Goal: Task Accomplishment & Management: Manage account settings

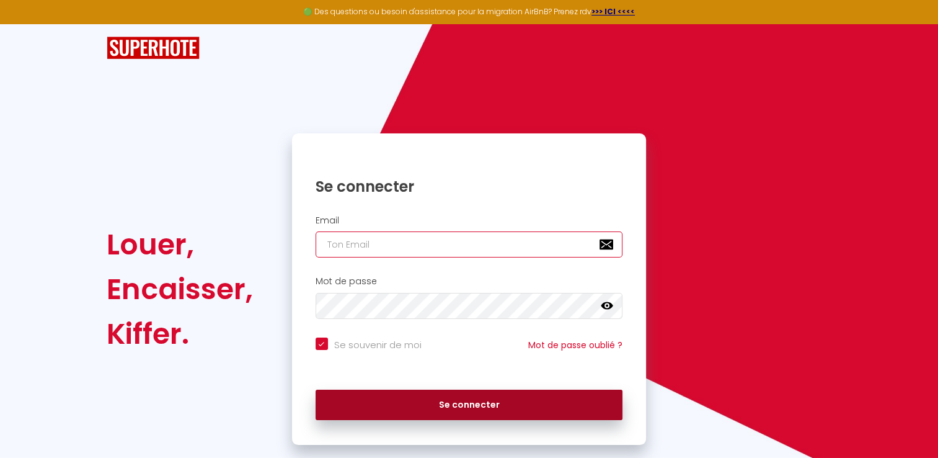
type input "simon.imoloc@gmail.com"
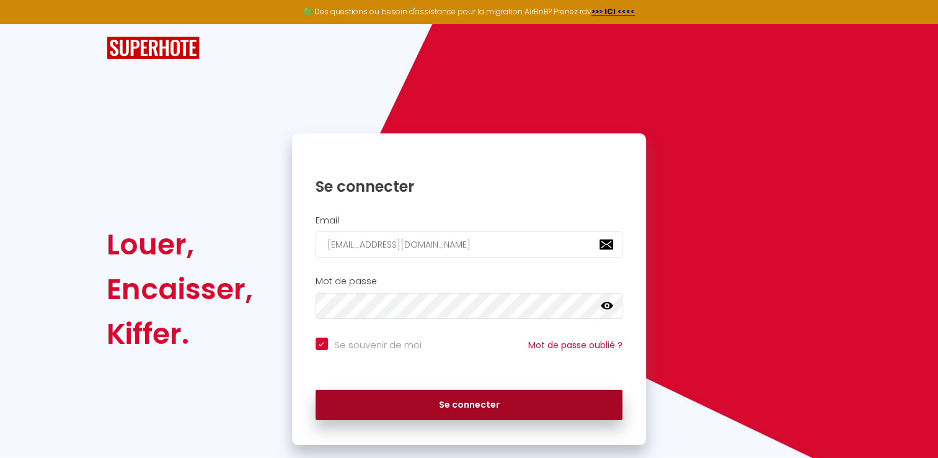
click at [465, 399] on button "Se connecter" at bounding box center [470, 404] width 308 height 31
checkbox input "true"
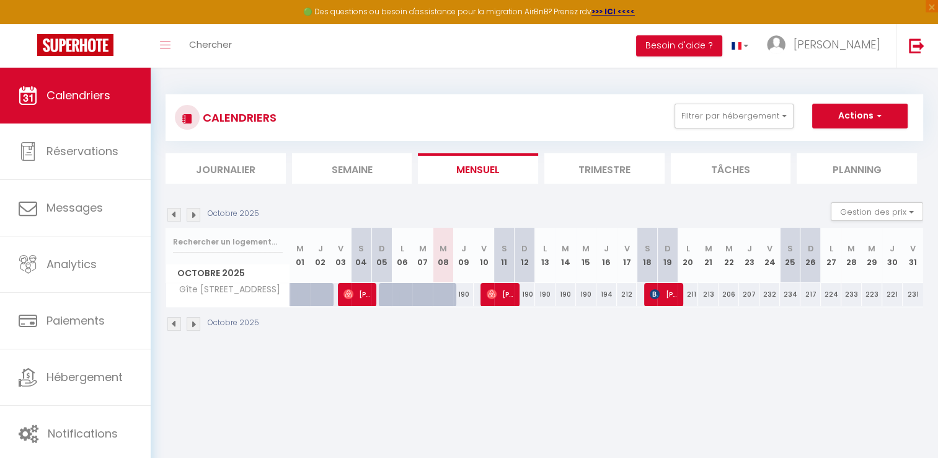
click at [592, 168] on li "Trimestre" at bounding box center [605, 168] width 120 height 30
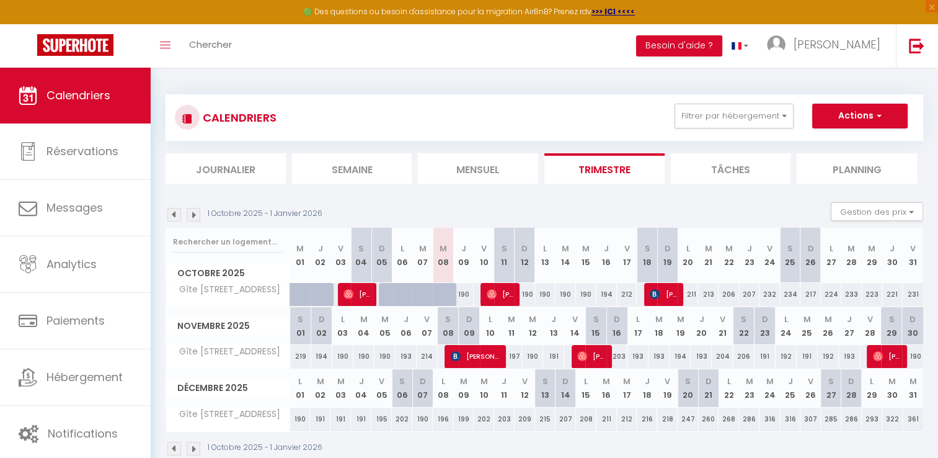
scroll to position [67, 0]
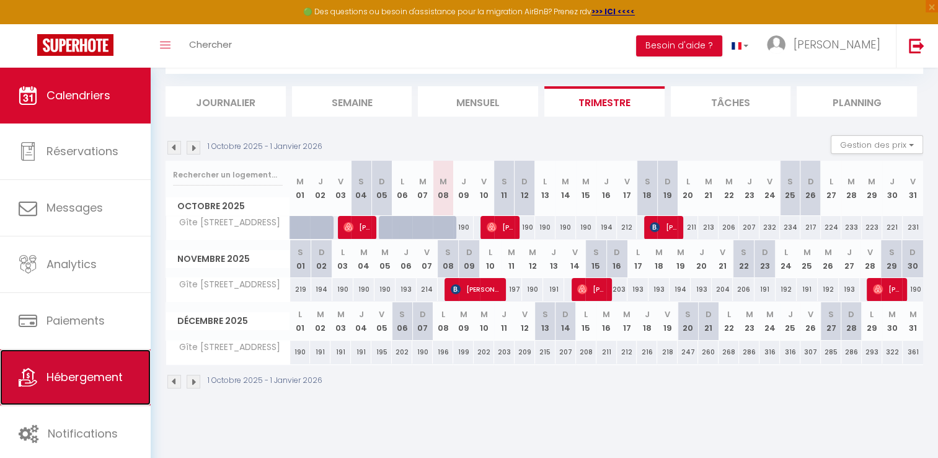
click at [84, 367] on link "Hébergement" at bounding box center [75, 377] width 151 height 56
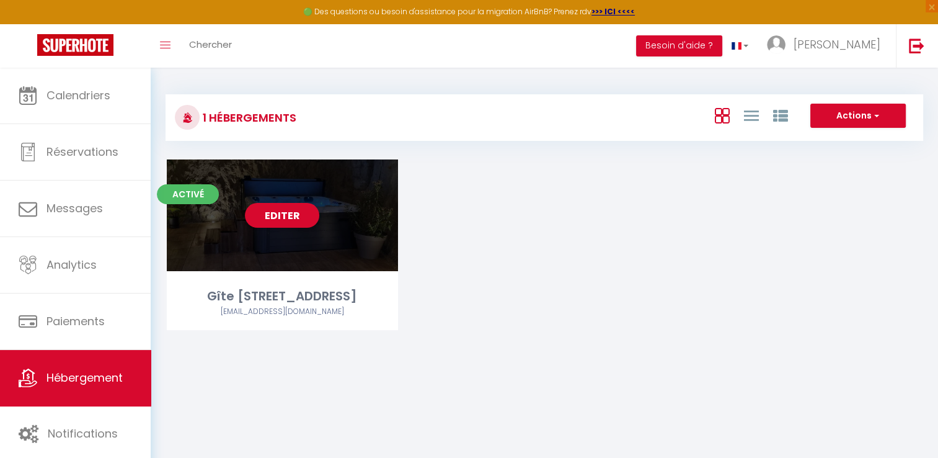
click at [349, 201] on div "Editer" at bounding box center [282, 215] width 231 height 112
select select "3"
select select "2"
select select "1"
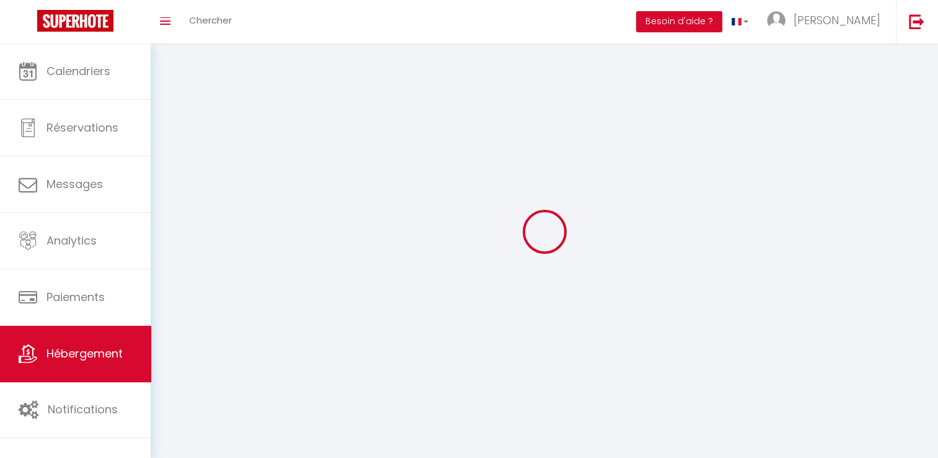
select select
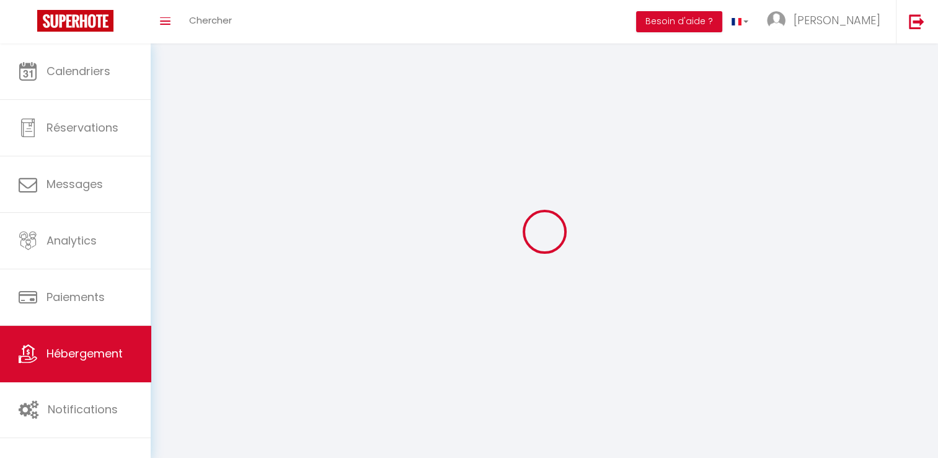
checkbox input "false"
select select
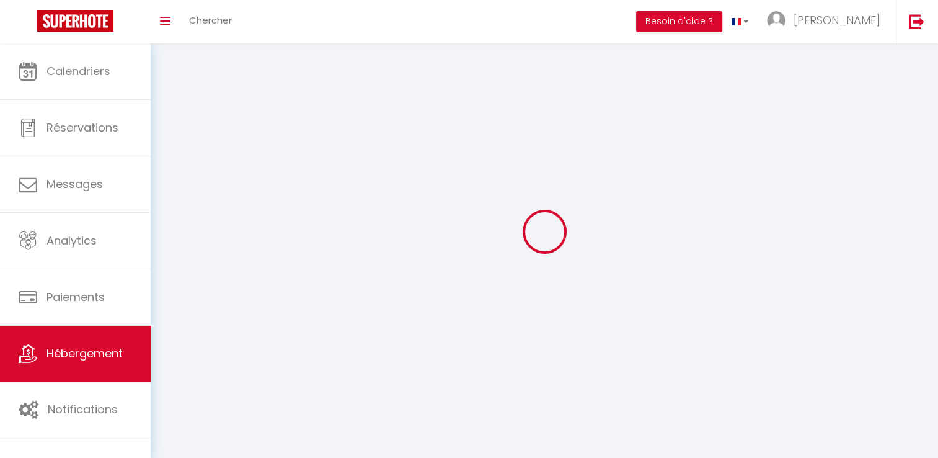
select select
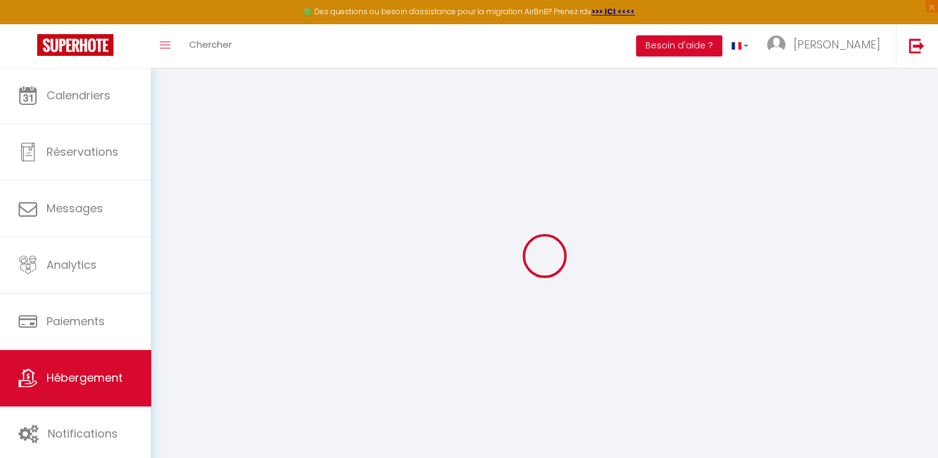
select select "+ 22 %"
select select "+ 18 %"
select select "+ 3 %"
select select "3958-992699694607951992"
checkbox input "false"
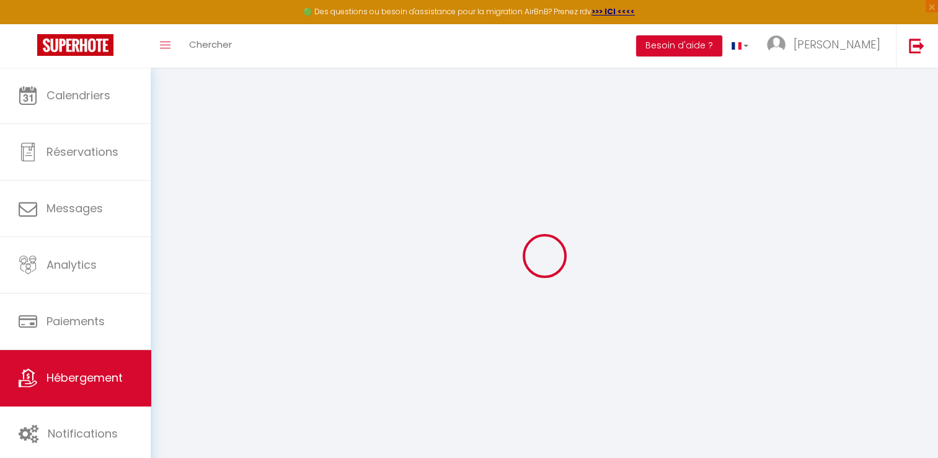
checkbox input "false"
select select "17:00"
select select "23:45"
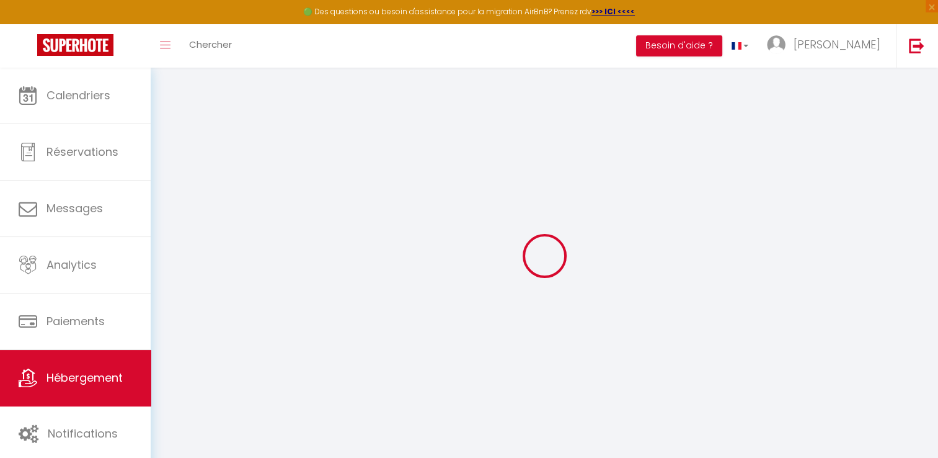
select select "10:00"
select select "30"
select select "120"
select select "EUR"
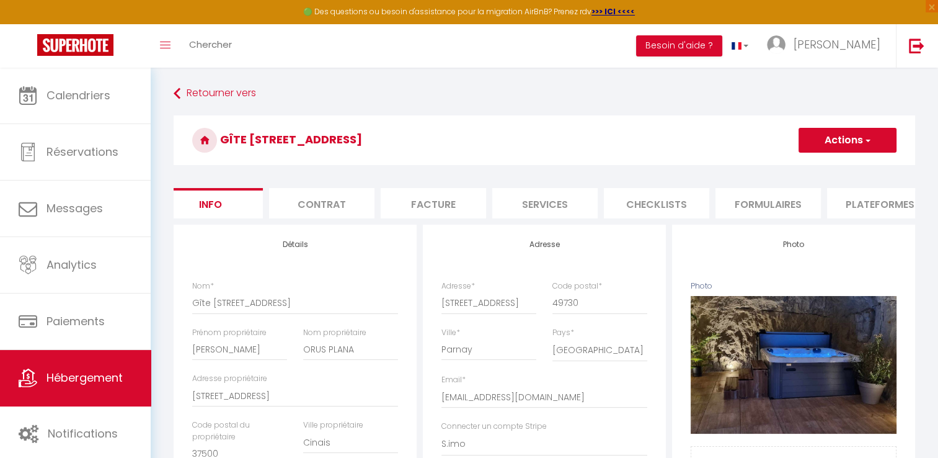
scroll to position [0, 25]
click at [864, 206] on li "Plateformes" at bounding box center [871, 203] width 105 height 30
select select
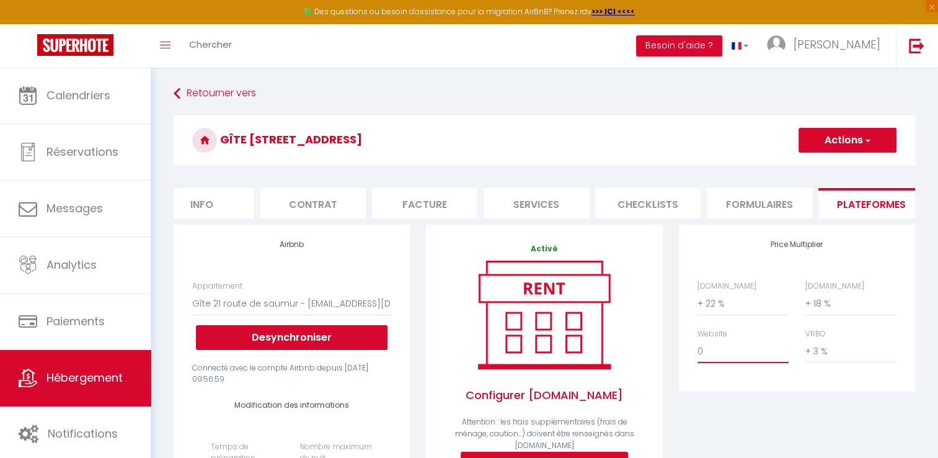
click at [705, 359] on select "0 + 1 % + 2 % + 3 % + 4 % + 5 % + 6 % + 7 % + 8 % + 9 %" at bounding box center [743, 351] width 91 height 24
select select "+ 3 %"
click at [698, 349] on select "0 + 1 % + 2 % + 3 % + 4 % + 5 % + 6 % + 7 % + 8 % + 9 %" at bounding box center [743, 351] width 91 height 24
select select
click at [867, 138] on span "button" at bounding box center [867, 140] width 8 height 12
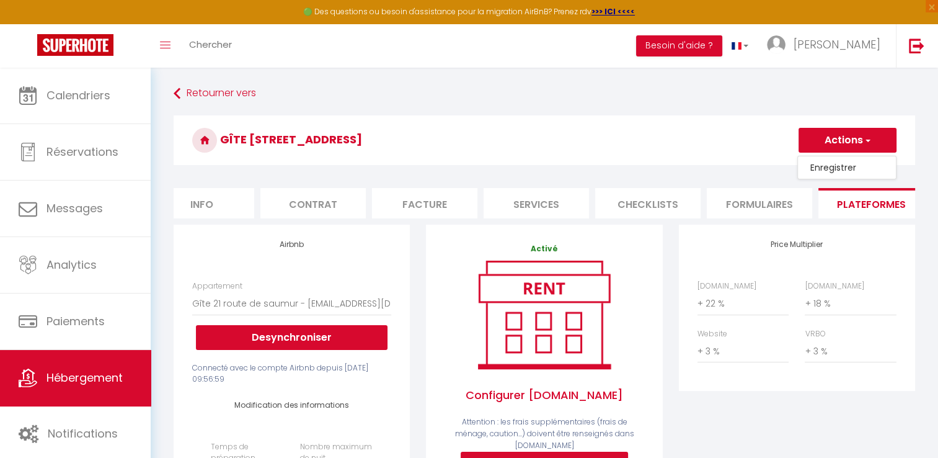
click at [811, 171] on link "Enregistrer" at bounding box center [847, 167] width 98 height 16
select select "EUR"
select select
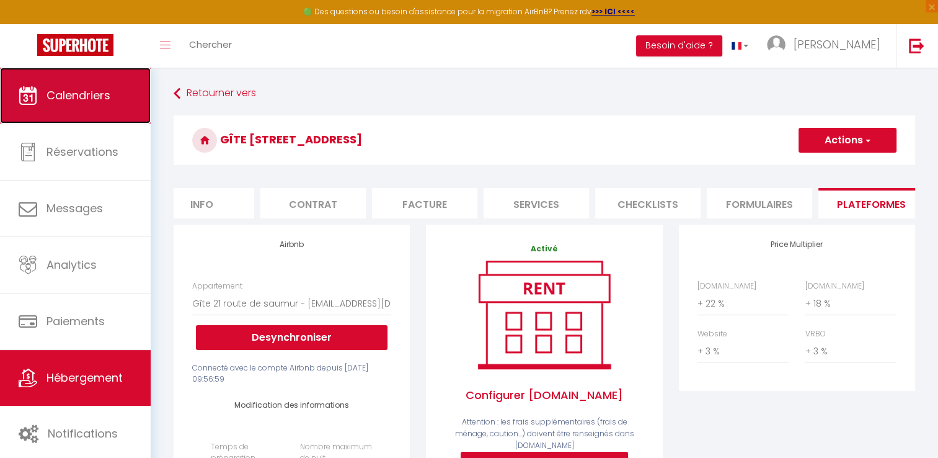
click at [99, 90] on span "Calendriers" at bounding box center [79, 95] width 64 height 16
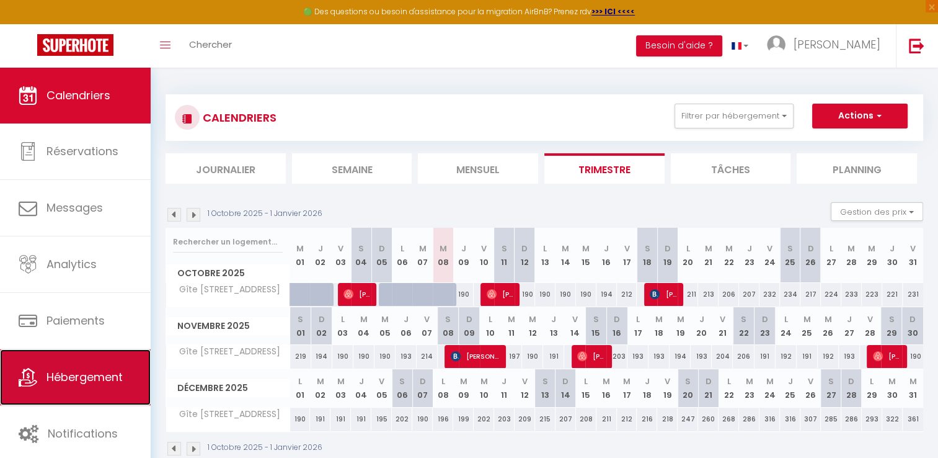
click at [77, 376] on span "Hébergement" at bounding box center [85, 377] width 76 height 16
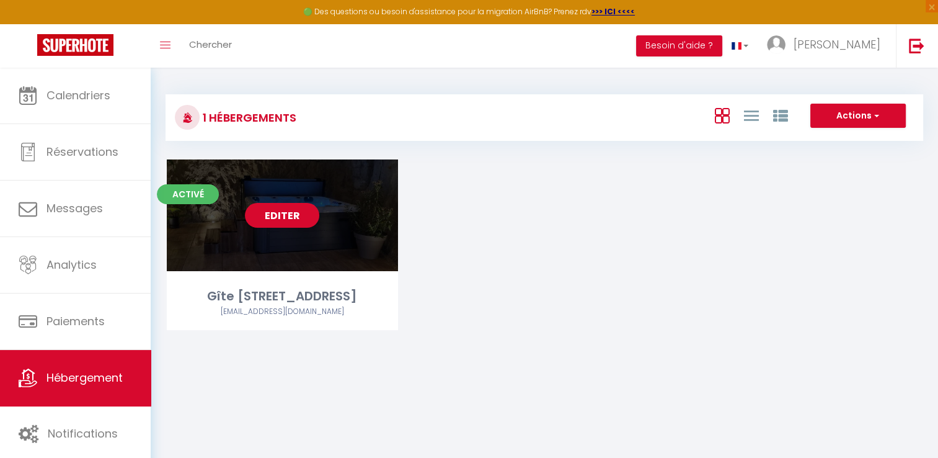
click at [288, 213] on link "Editer" at bounding box center [282, 215] width 74 height 25
select select "3"
select select "2"
select select "1"
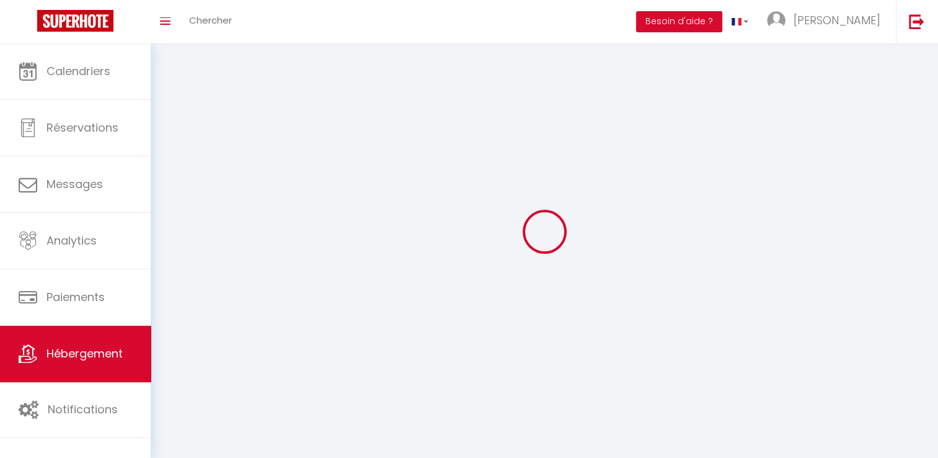
select select
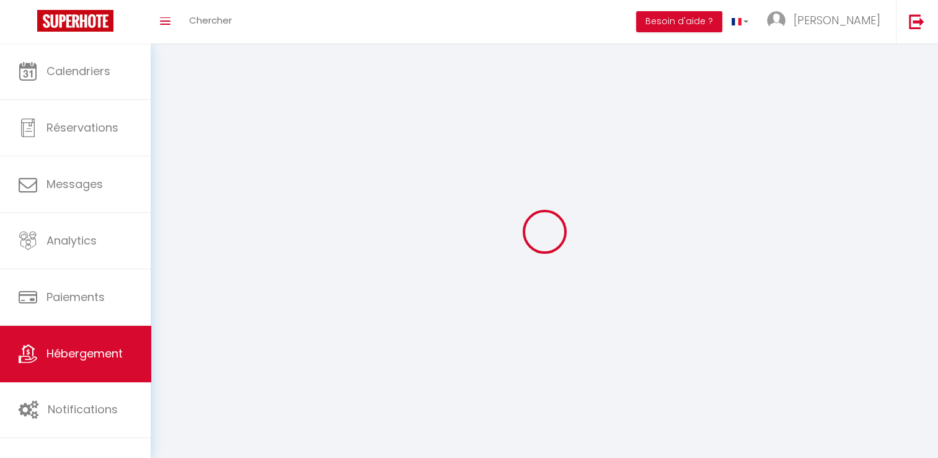
checkbox input "false"
select select
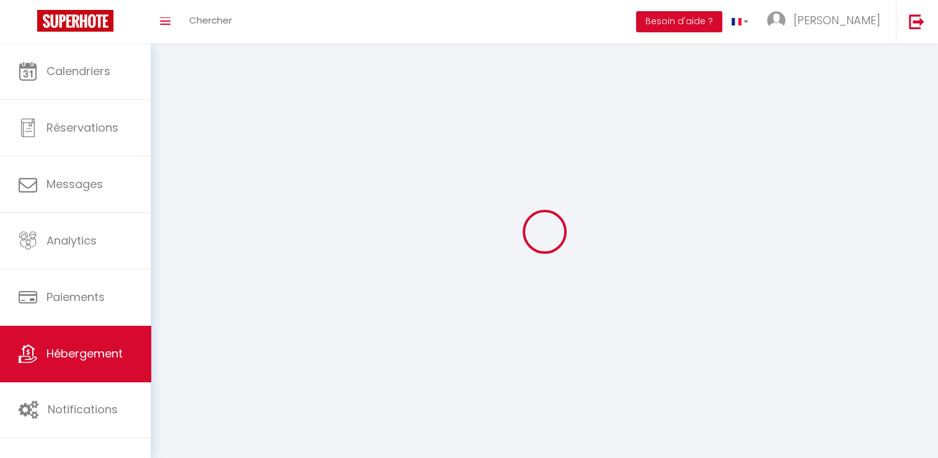
select select
select select "1"
select select
select select "28"
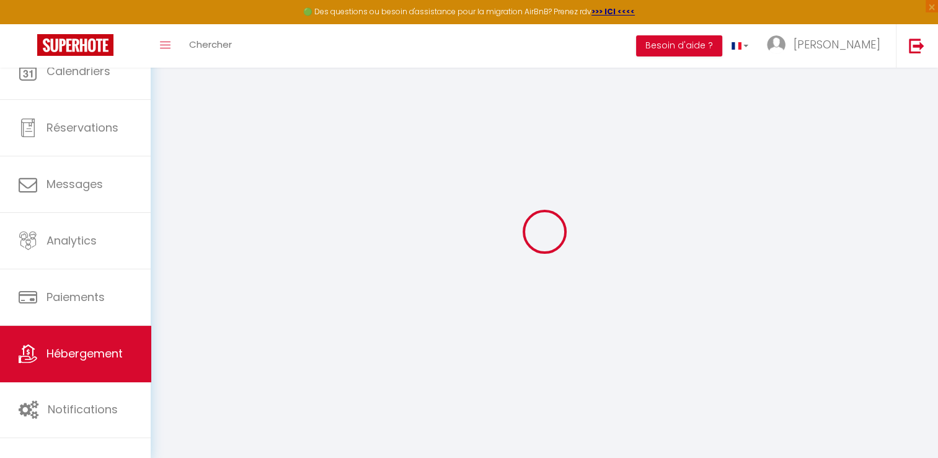
select select
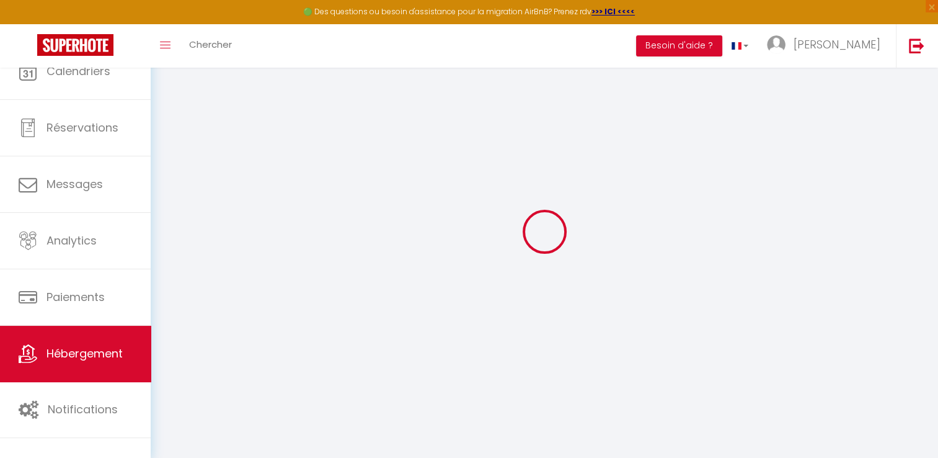
select select
checkbox input "false"
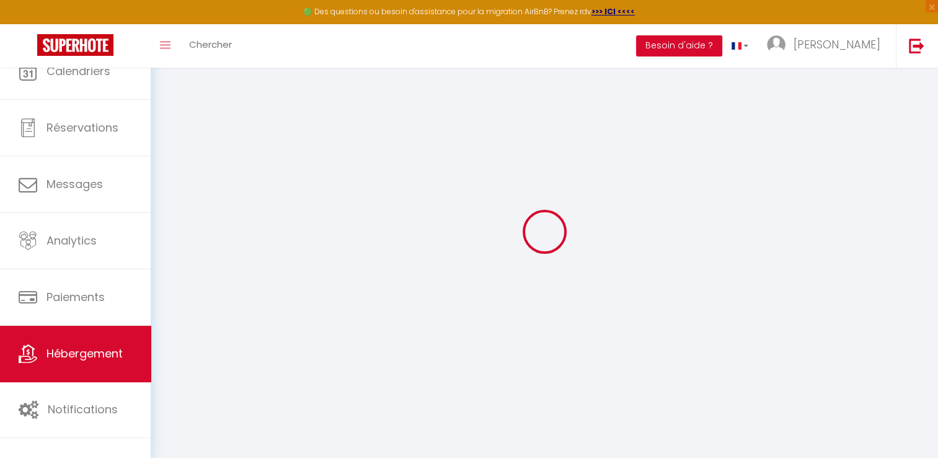
select select
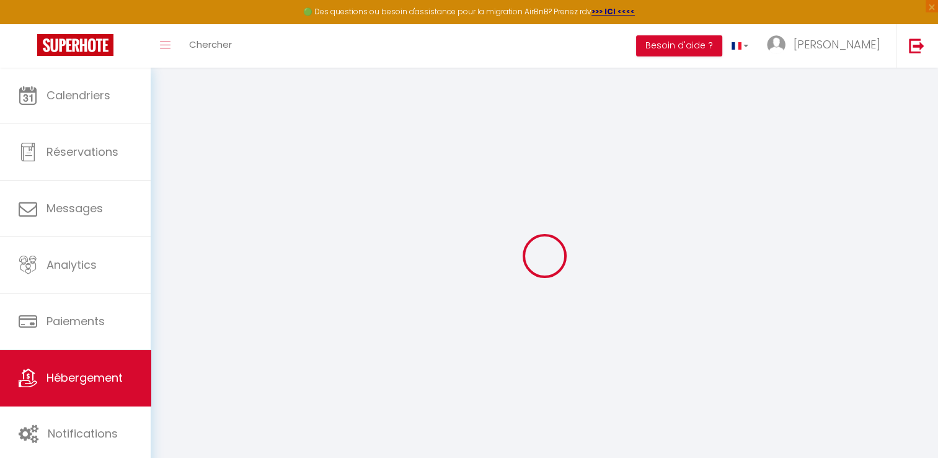
select select
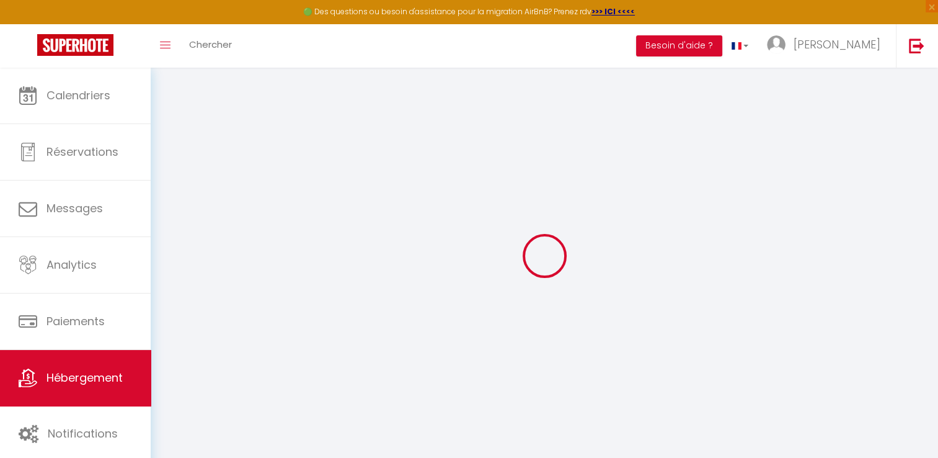
select select
checkbox input "false"
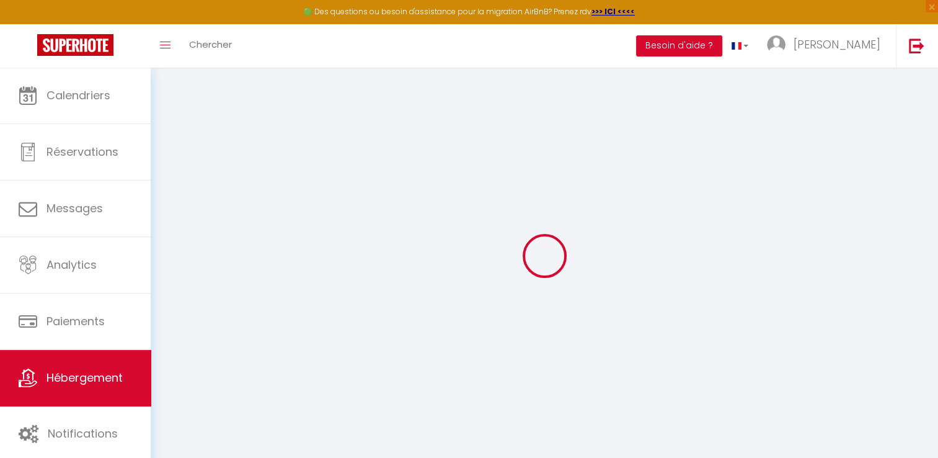
select select
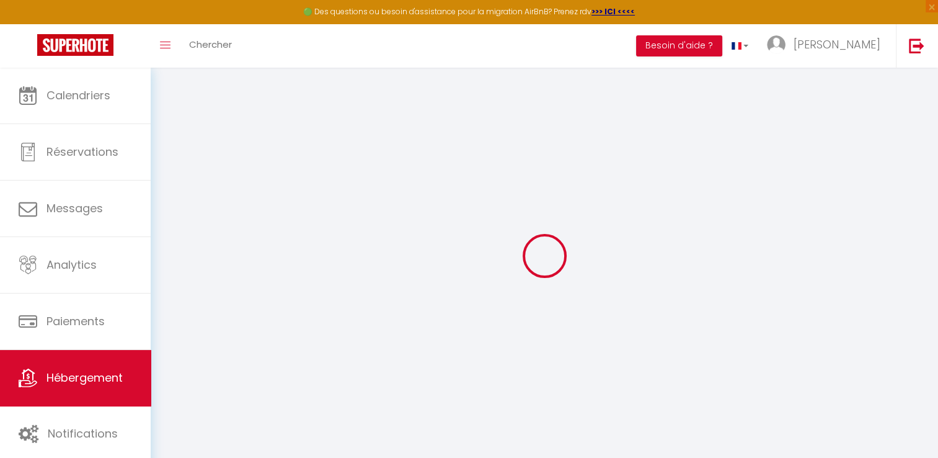
select select
checkbox input "false"
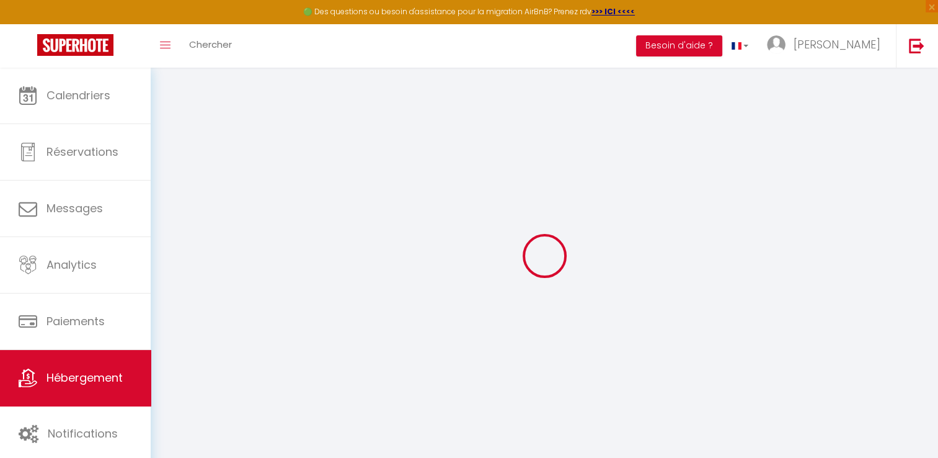
checkbox input "false"
select select
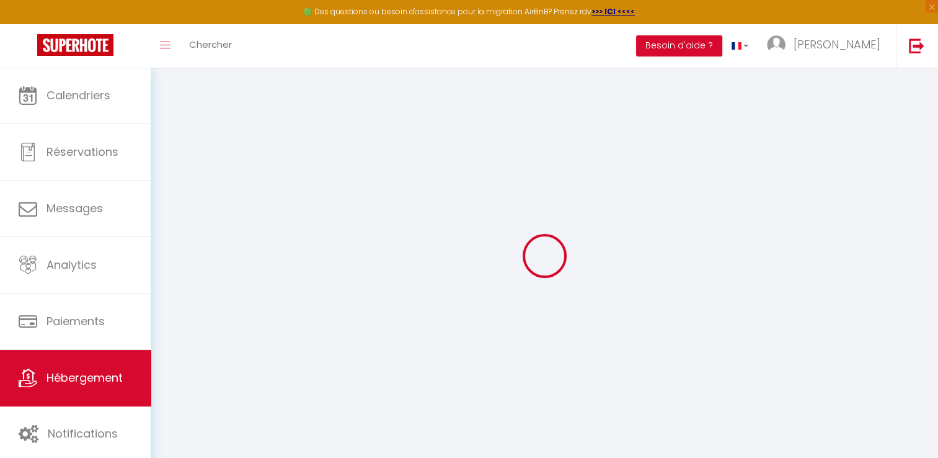
select select
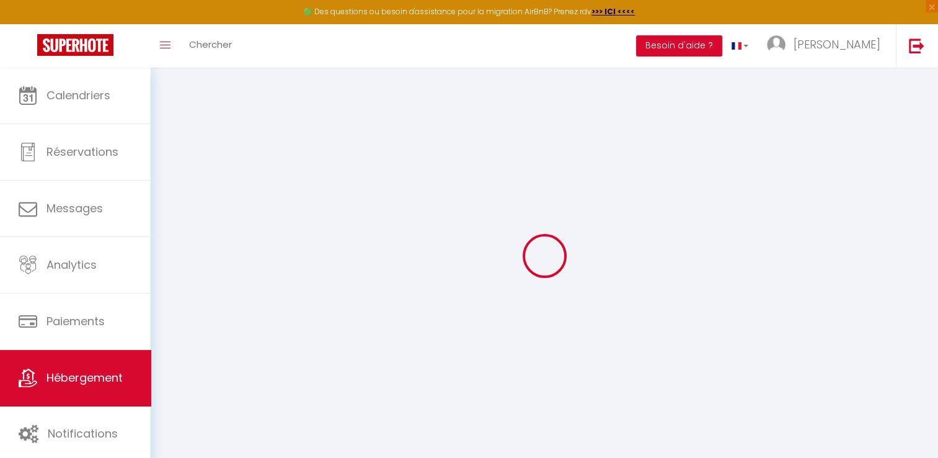
checkbox input "false"
select select
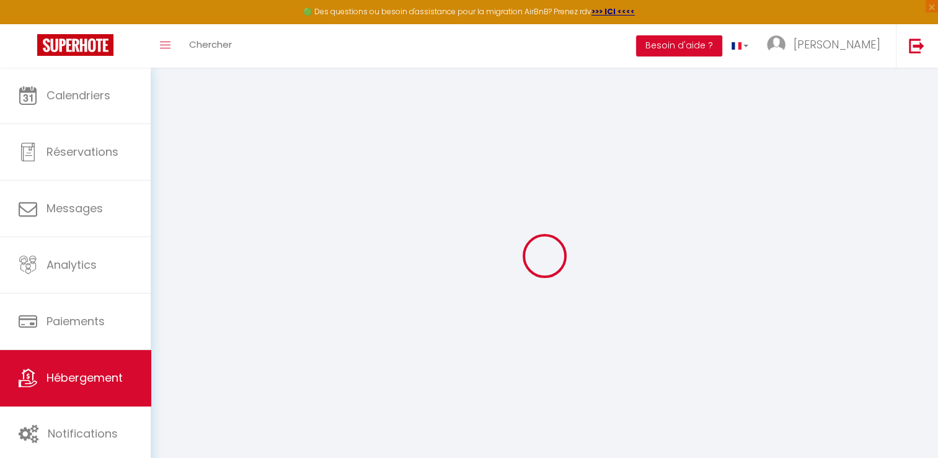
select select
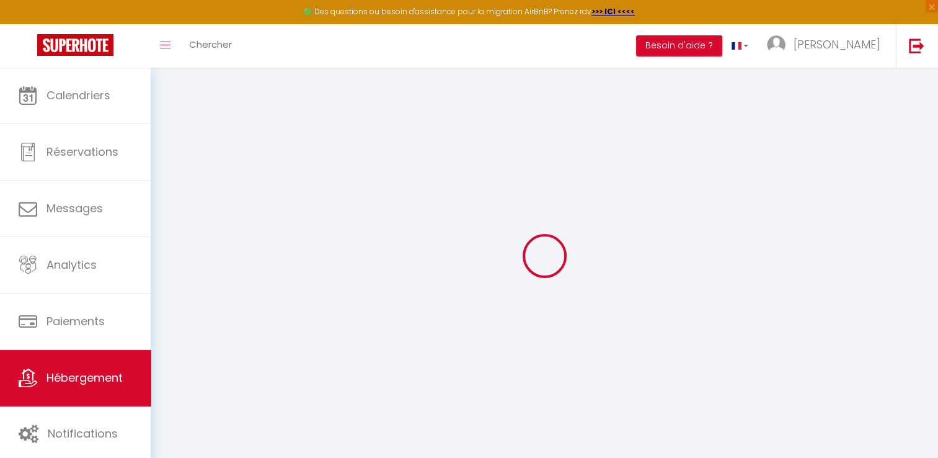
select select
checkbox input "false"
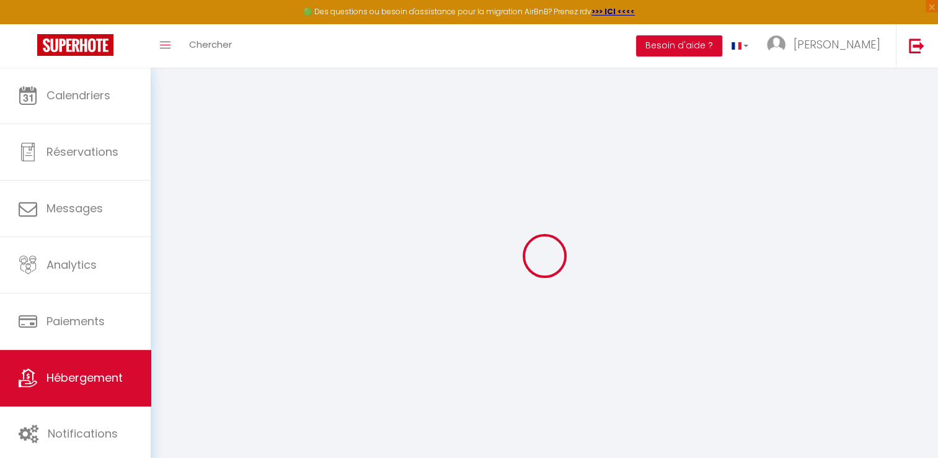
checkbox input "false"
select select
type input "Gîte [STREET_ADDRESS]"
type input "Simon"
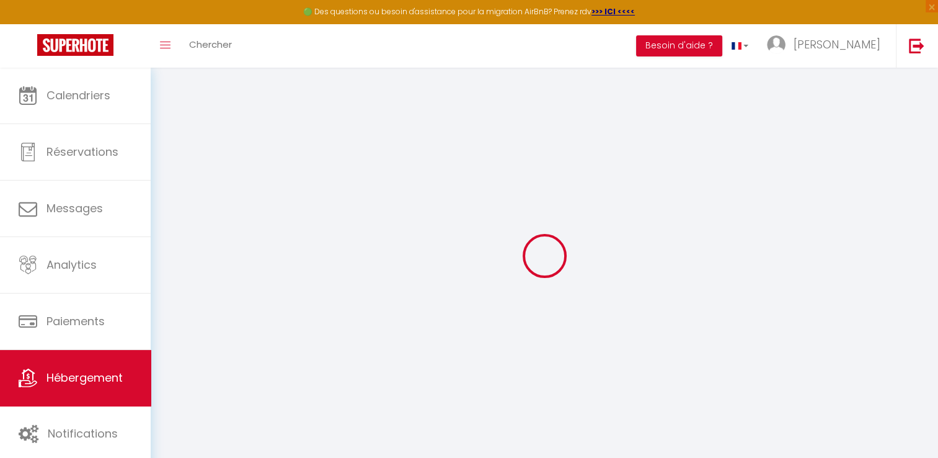
type input "ORUS PLANA"
type input "7 Rue des Palmiers"
type input "37500"
type input "Cinais"
select select "houses"
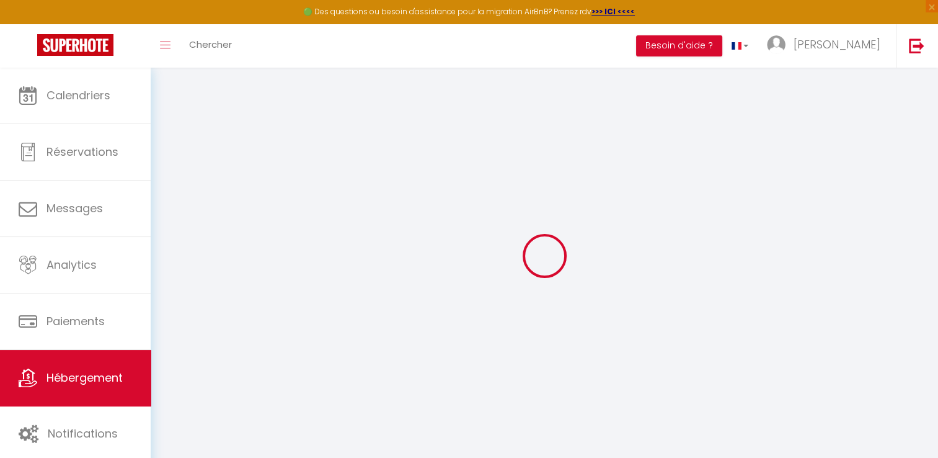
select select "6"
select select "3"
type input "250"
type input "50"
type input "1.36"
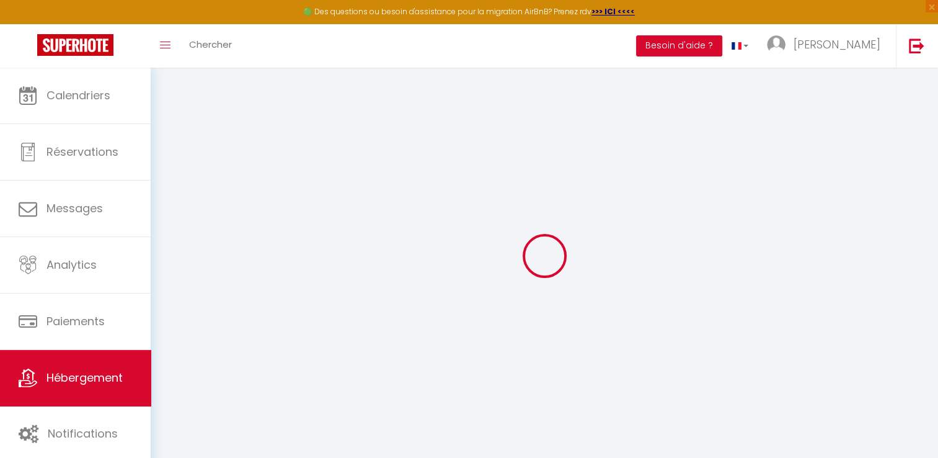
type input "1000"
select select
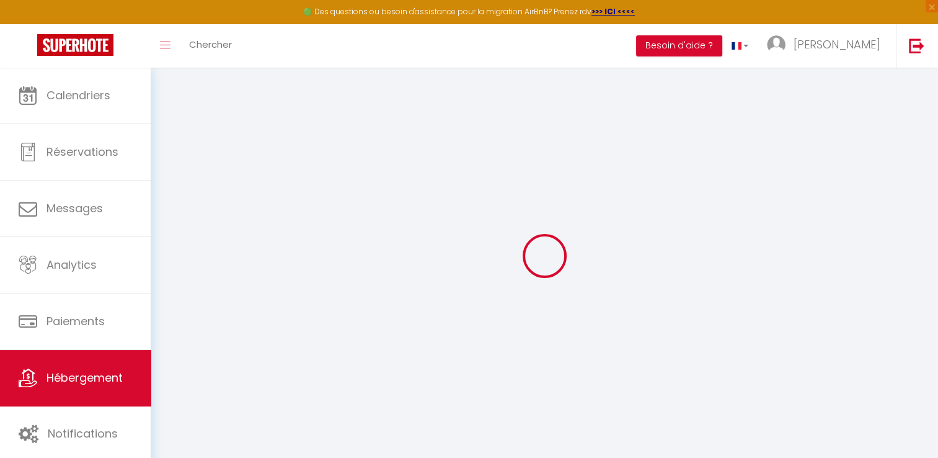
select select
type input "21 Route de Saumur"
type input "49730"
type input "Parnay"
type input "simon.imoloc@gmail.com"
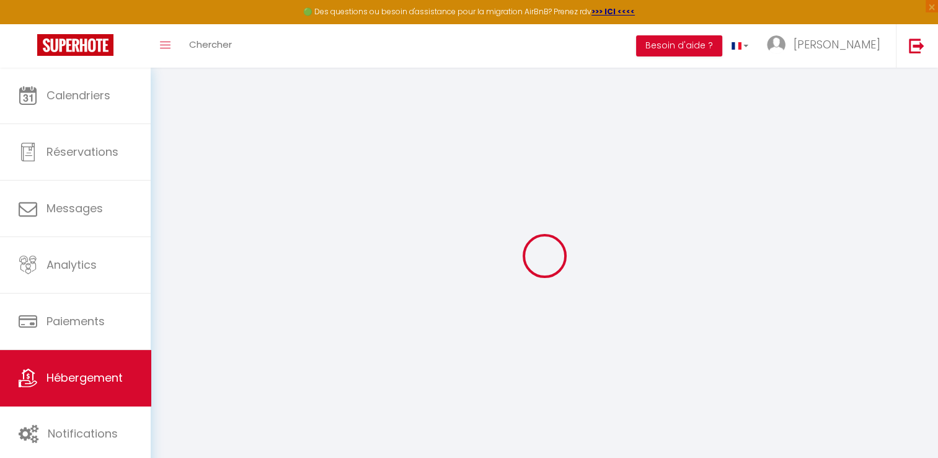
select select "5452"
checkbox input "false"
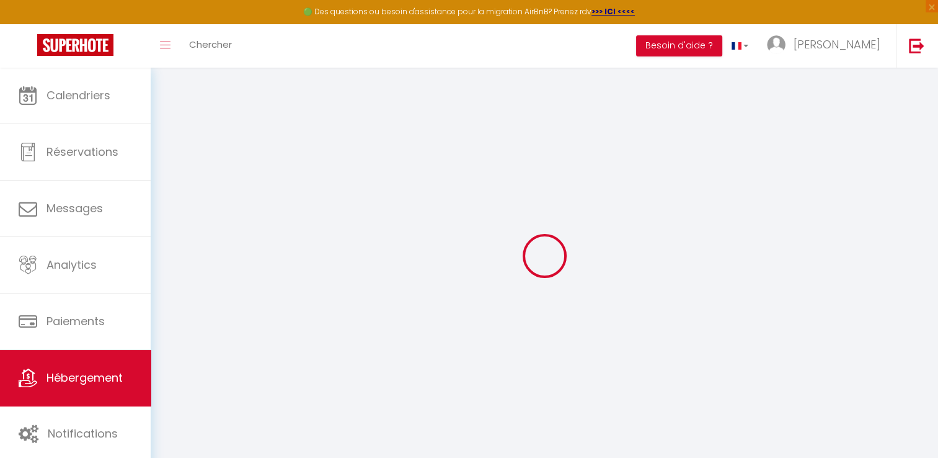
select select
type input "0"
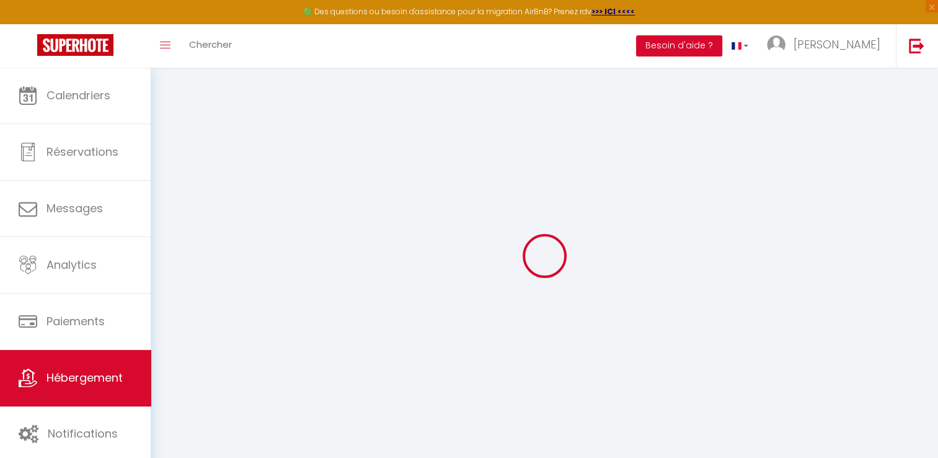
type input "0"
select select
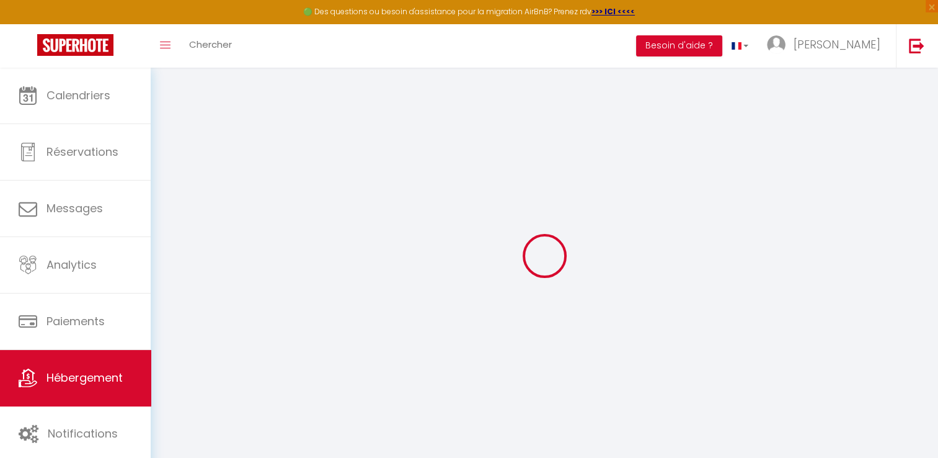
select select
checkbox input "false"
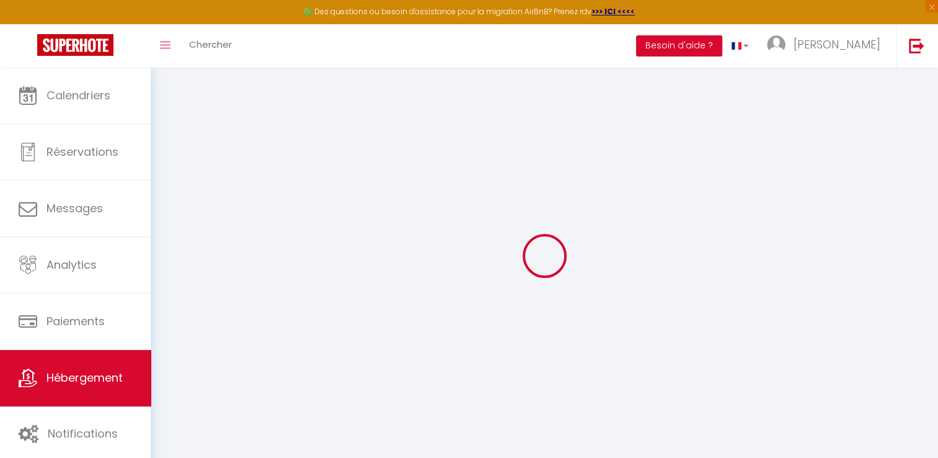
select select
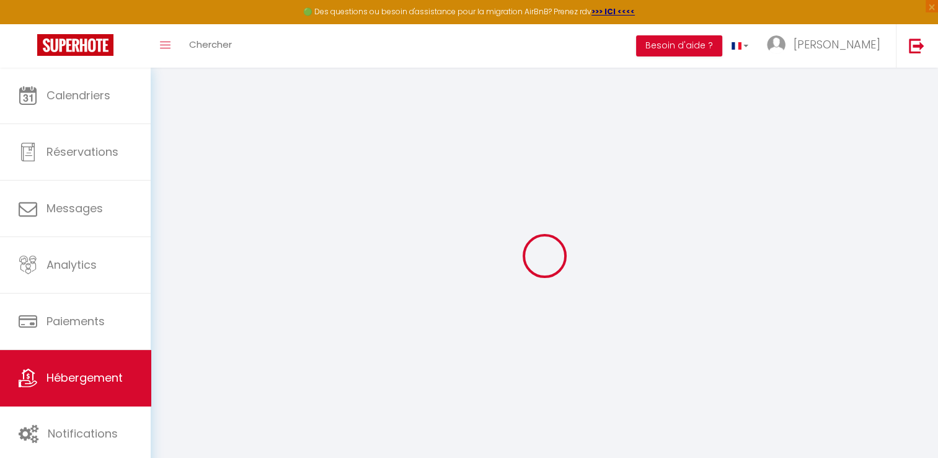
checkbox input "false"
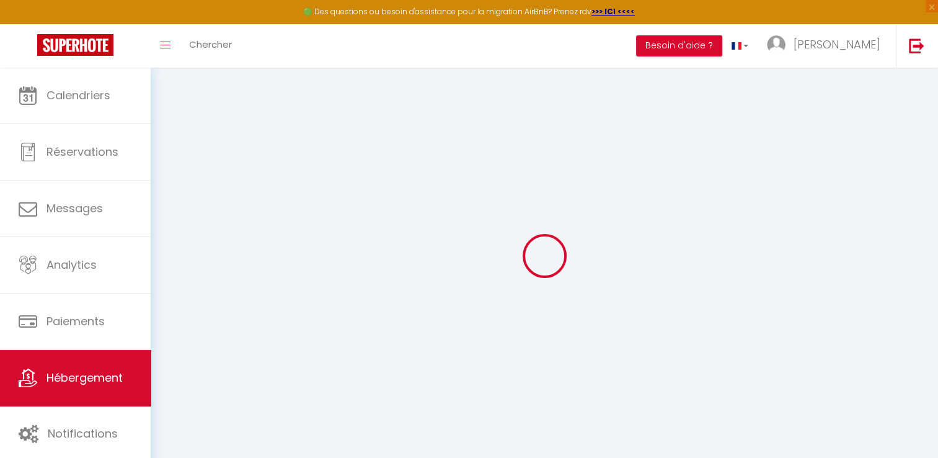
checkbox input "false"
select select "17:00"
select select "23:45"
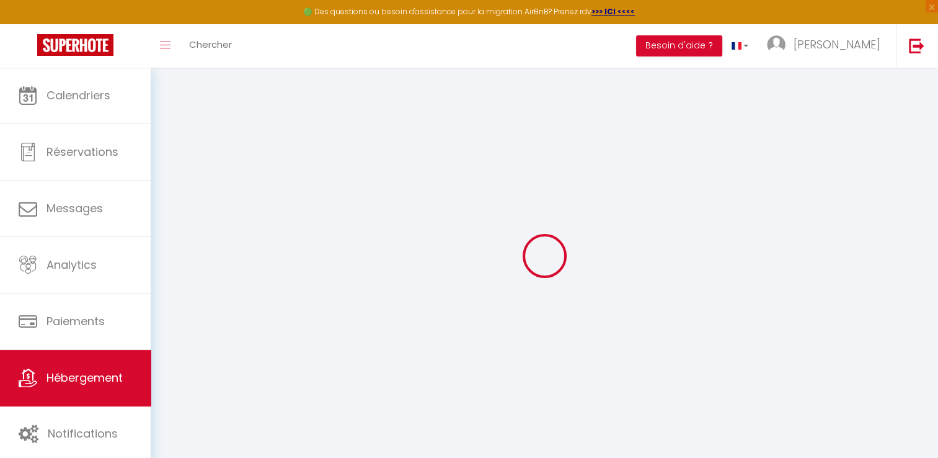
select select "10:00"
select select "30"
select select "120"
checkbox input "false"
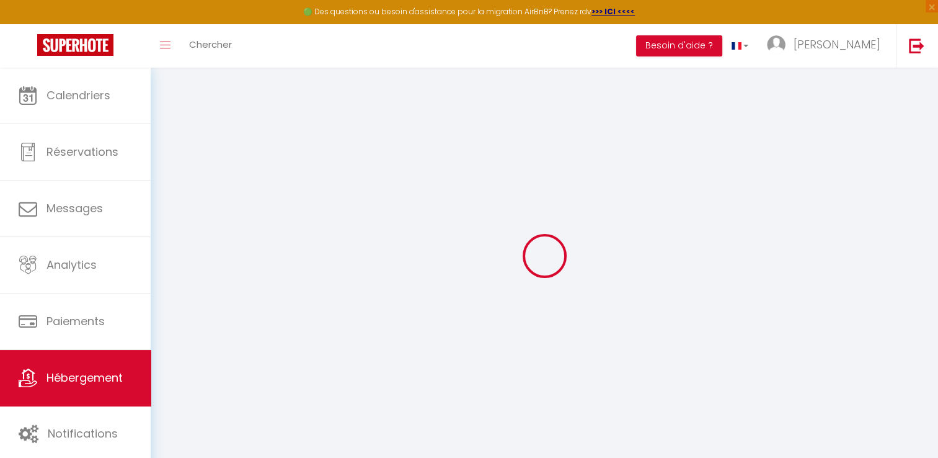
checkbox input "false"
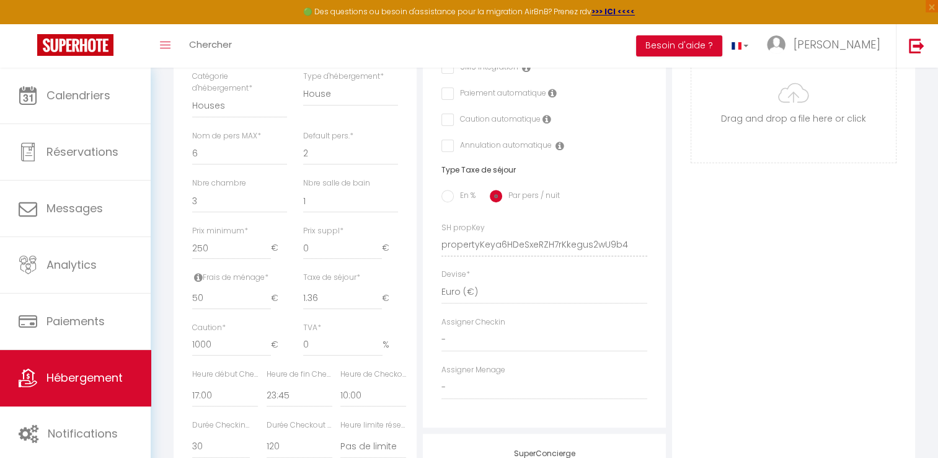
scroll to position [409, 0]
click at [206, 300] on input "50" at bounding box center [231, 296] width 79 height 22
type input "5"
checkbox input "false"
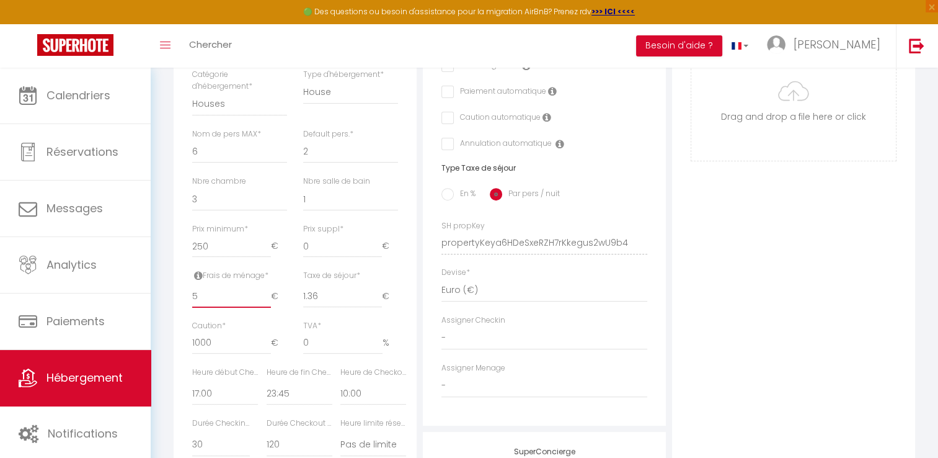
checkbox input "false"
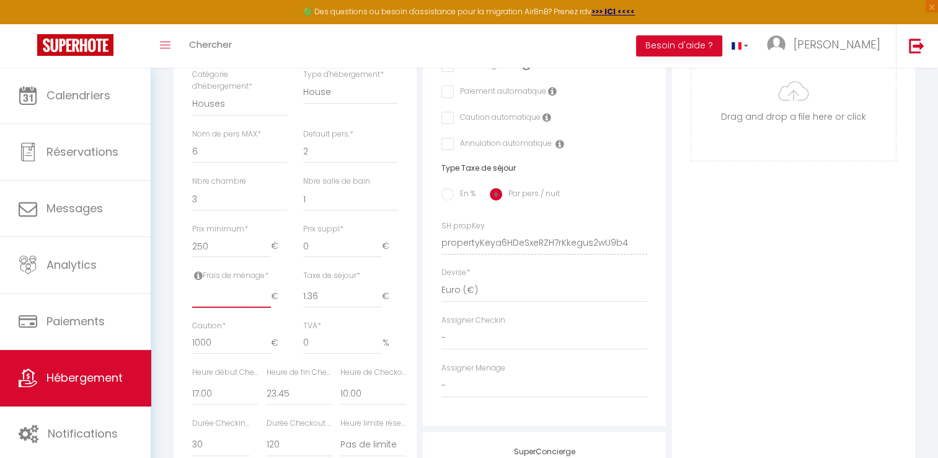
checkbox input "false"
type input "7"
checkbox input "false"
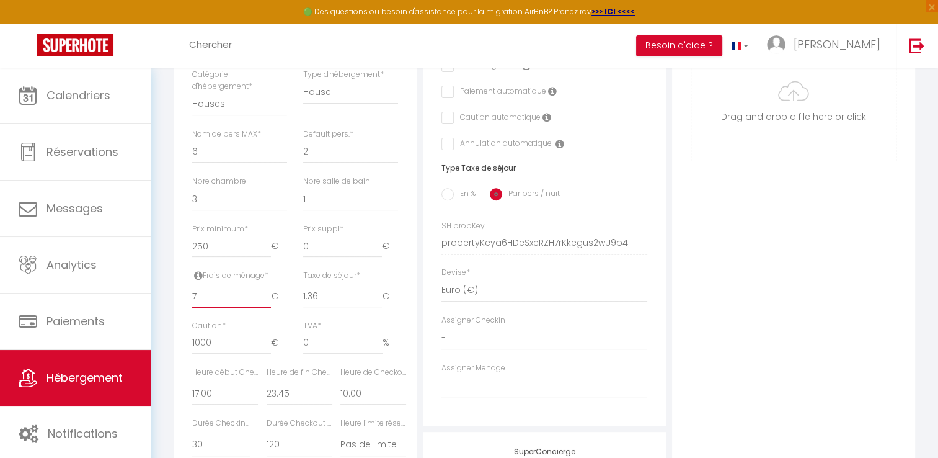
checkbox input "false"
type input "70"
checkbox input "false"
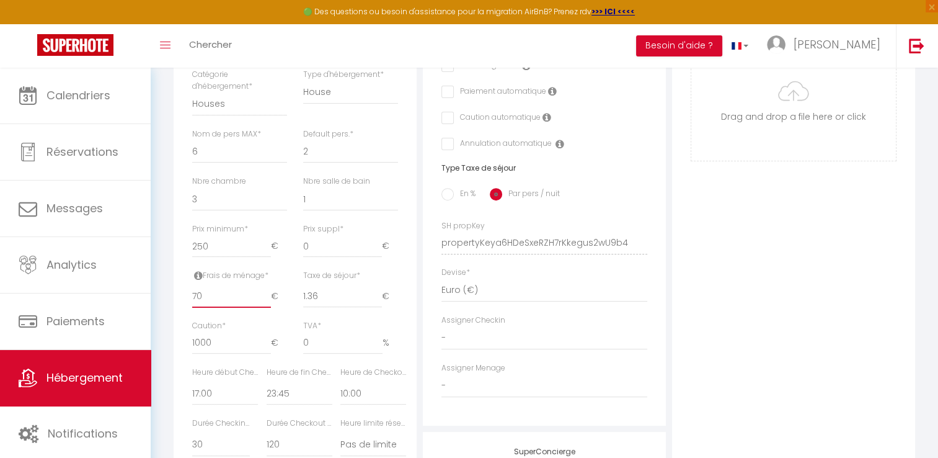
checkbox input "false"
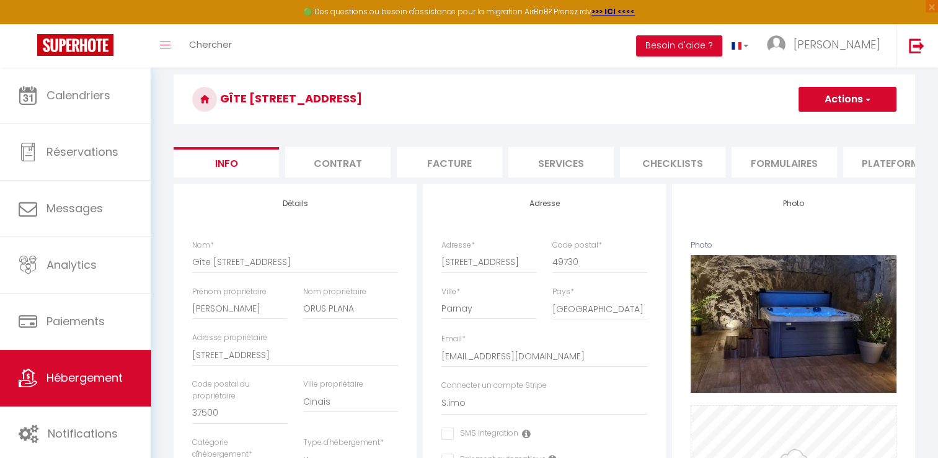
scroll to position [27, 0]
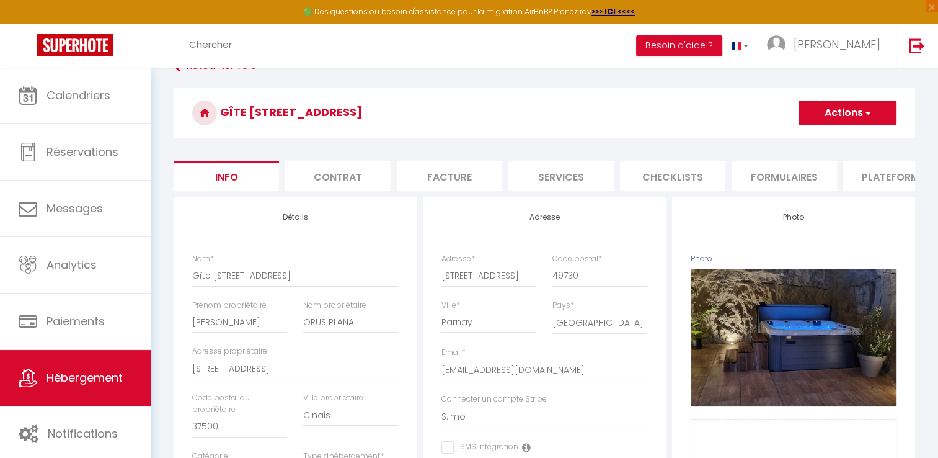
type input "70"
click at [871, 104] on button "Actions" at bounding box center [848, 112] width 98 height 25
click at [808, 141] on input "Enregistrer" at bounding box center [799, 140] width 46 height 12
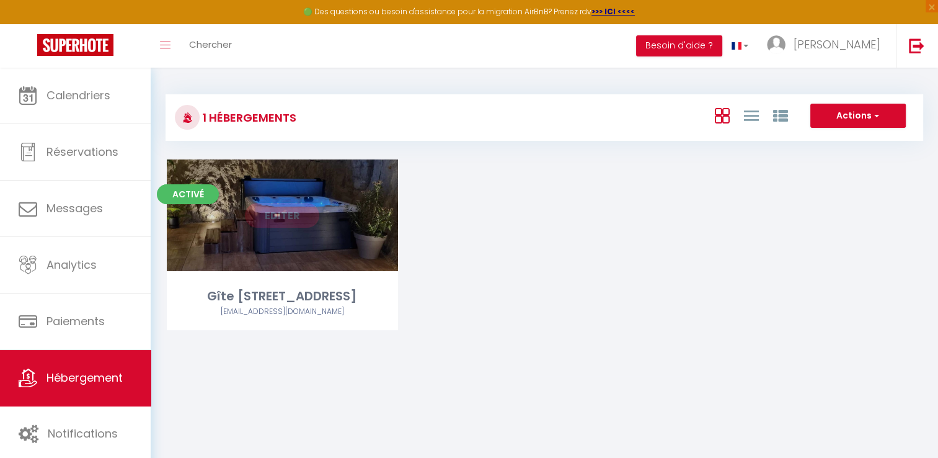
click at [267, 212] on link "Editer" at bounding box center [282, 215] width 74 height 25
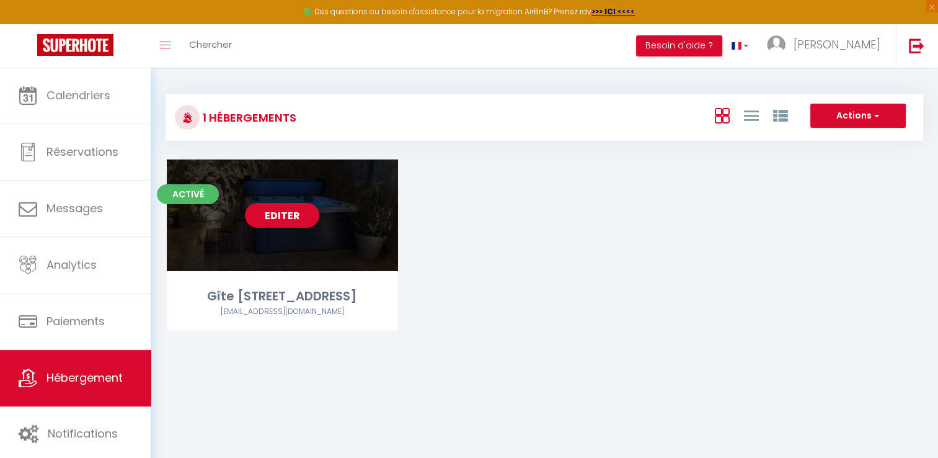
click at [295, 218] on link "Editer" at bounding box center [282, 215] width 74 height 25
select select "3"
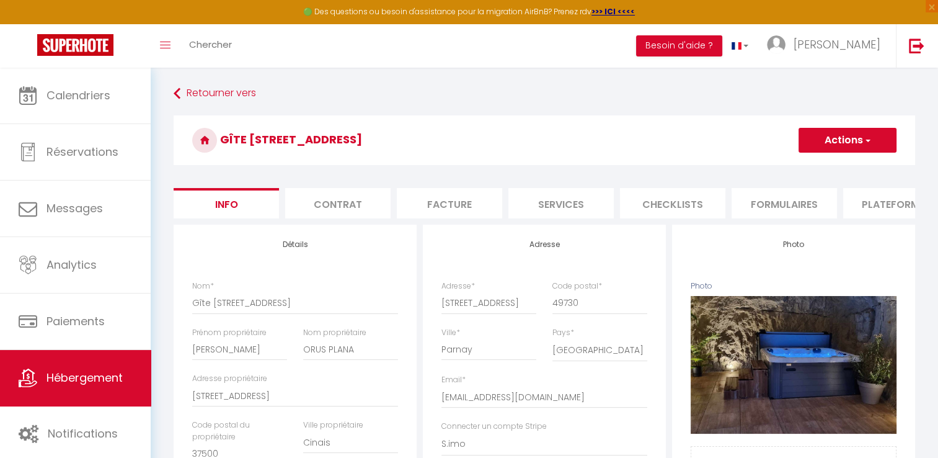
scroll to position [0, 375]
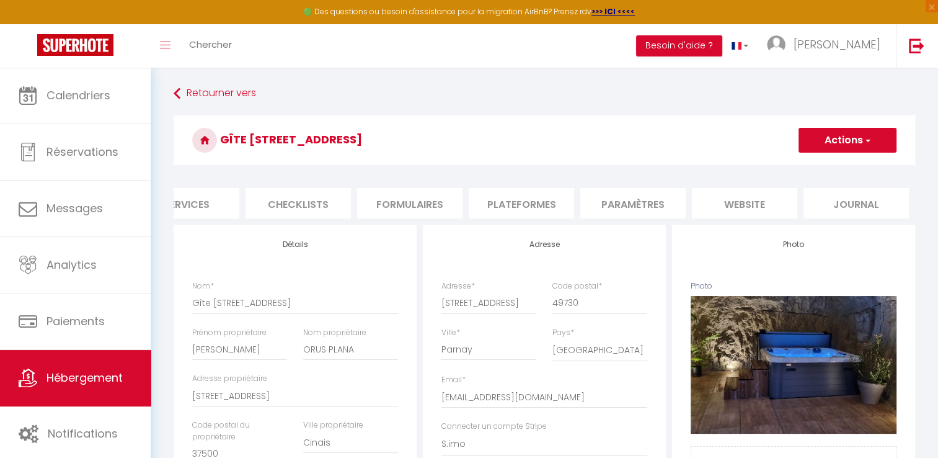
click at [737, 207] on li "website" at bounding box center [744, 203] width 105 height 30
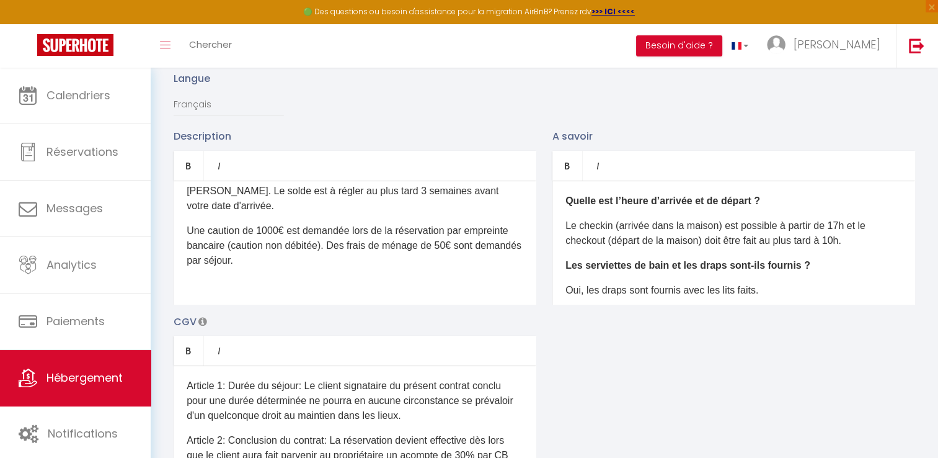
scroll to position [377, 0]
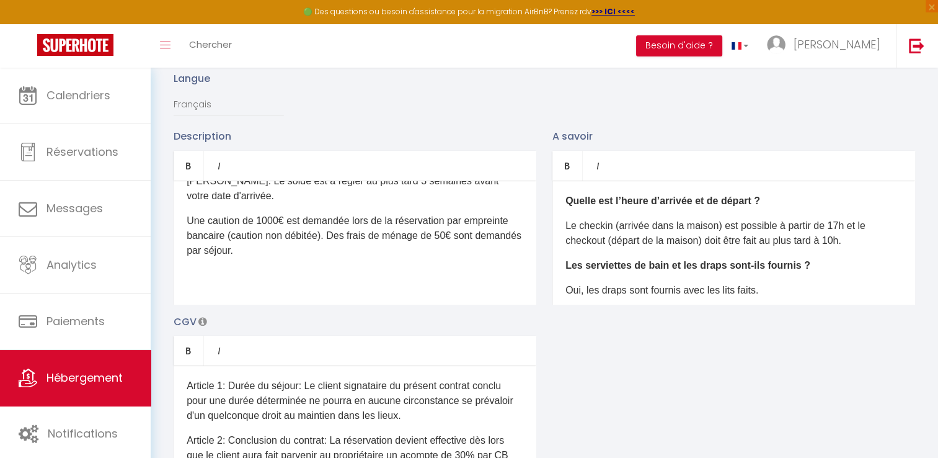
click at [443, 244] on p "Une caution de 1000€ est demandée lors de la réservation par empreinte bancaire…" at bounding box center [355, 235] width 337 height 45
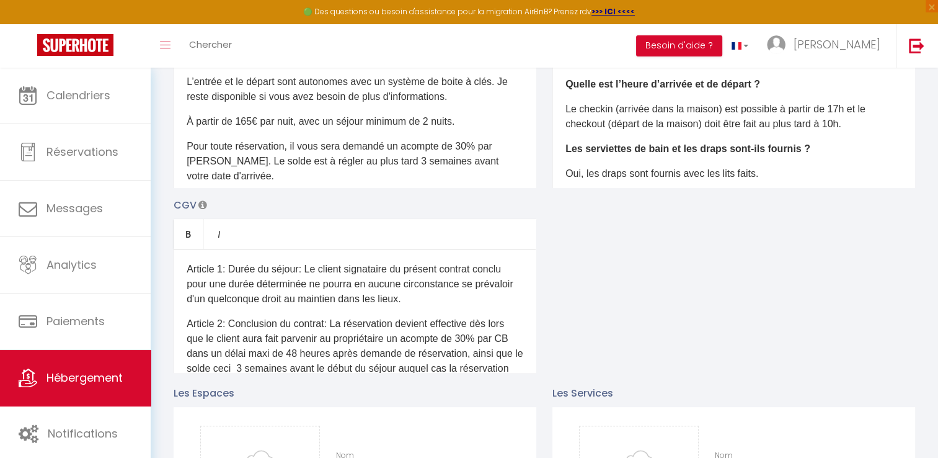
scroll to position [280, 0]
click at [253, 130] on p "À partir de 165€ par nuit, avec un séjour minimum de 2 nuits." at bounding box center [355, 122] width 337 height 15
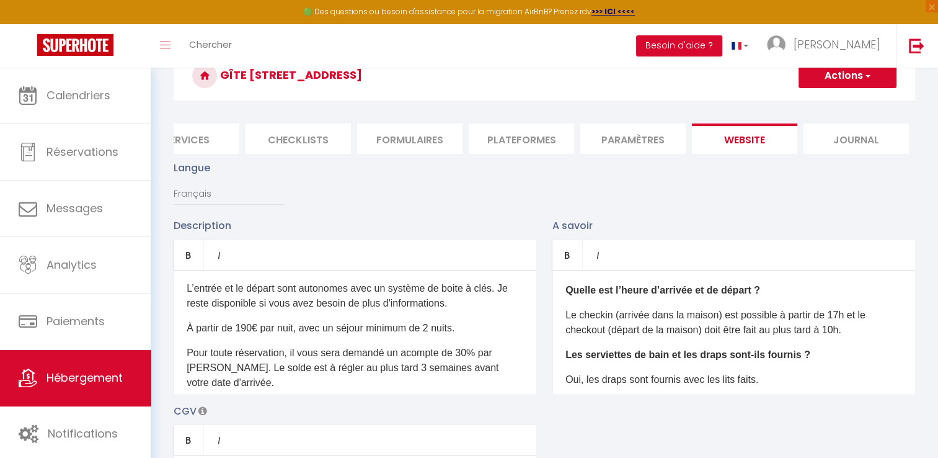
scroll to position [0, 0]
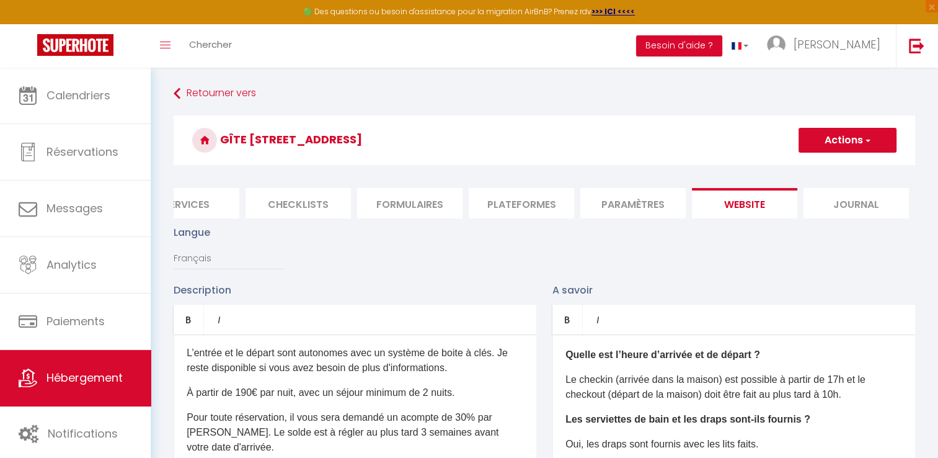
click at [868, 142] on span "button" at bounding box center [867, 140] width 8 height 12
click at [824, 165] on input "Enregistrer" at bounding box center [834, 167] width 46 height 12
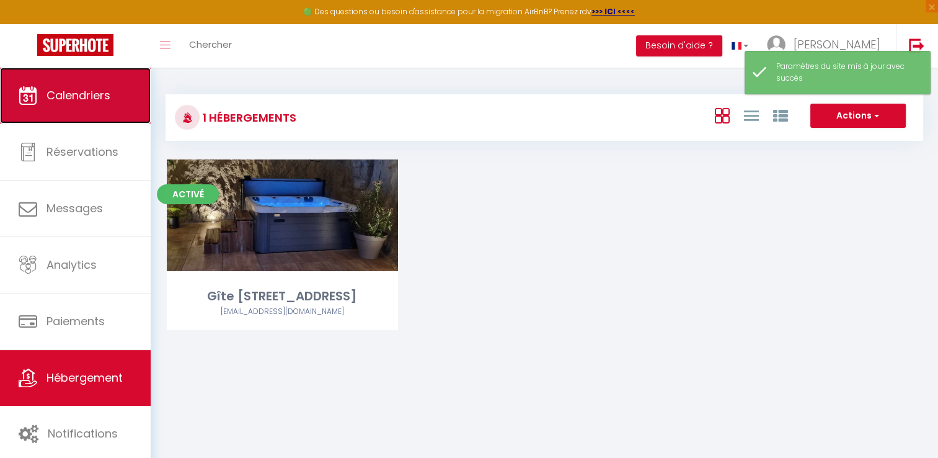
click at [93, 100] on span "Calendriers" at bounding box center [79, 95] width 64 height 16
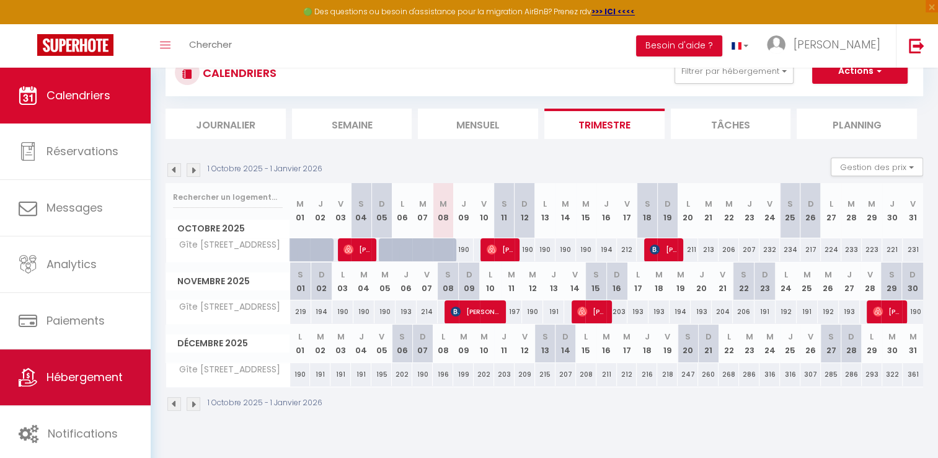
scroll to position [67, 0]
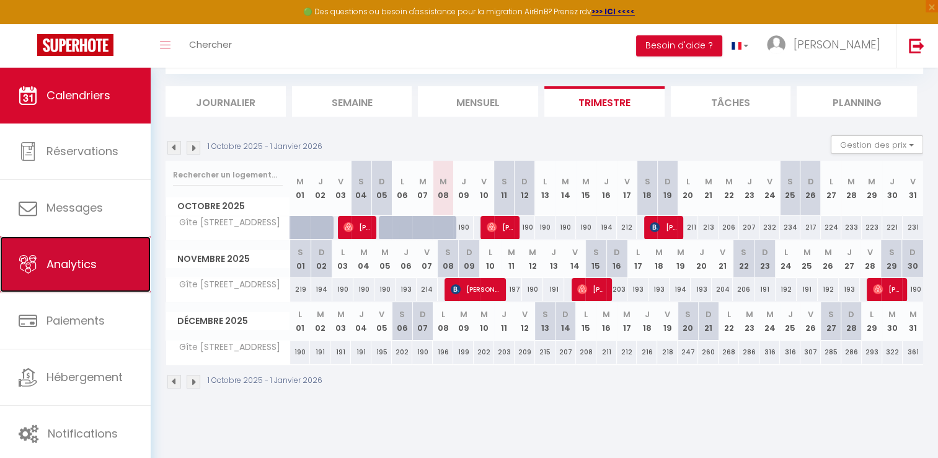
click at [64, 280] on link "Analytics" at bounding box center [75, 264] width 151 height 56
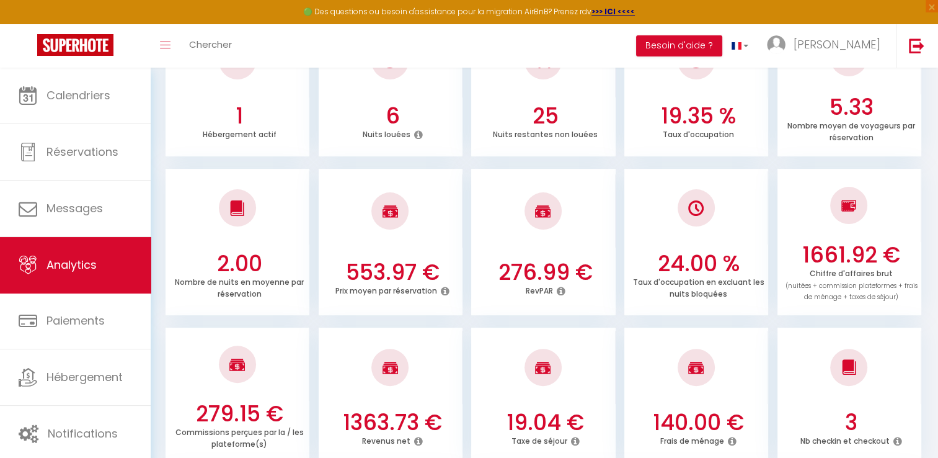
scroll to position [228, 0]
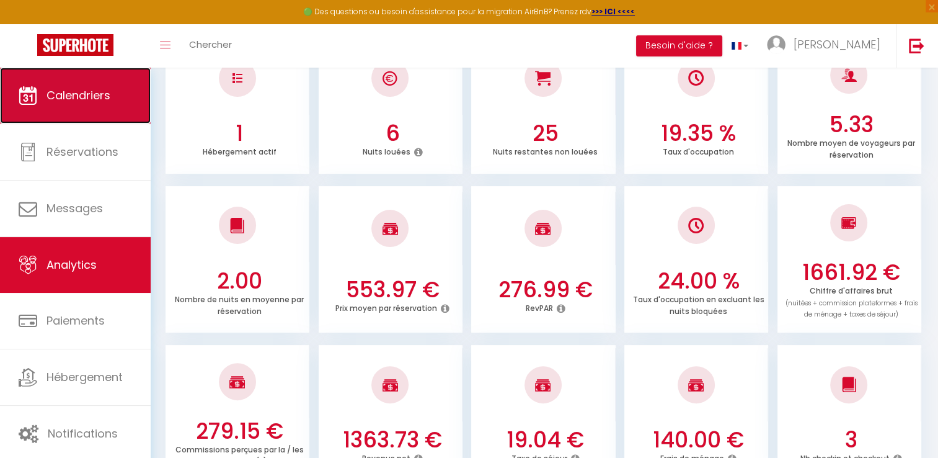
click at [62, 82] on link "Calendriers" at bounding box center [75, 96] width 151 height 56
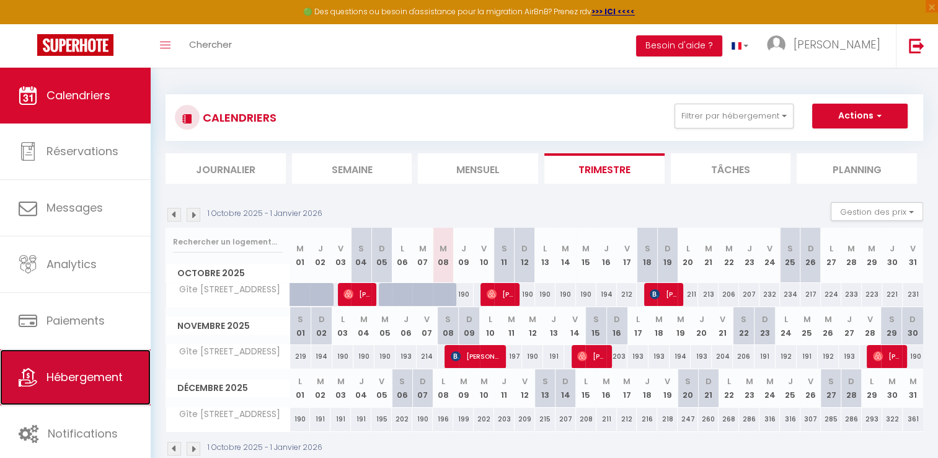
click at [82, 377] on span "Hébergement" at bounding box center [85, 377] width 76 height 16
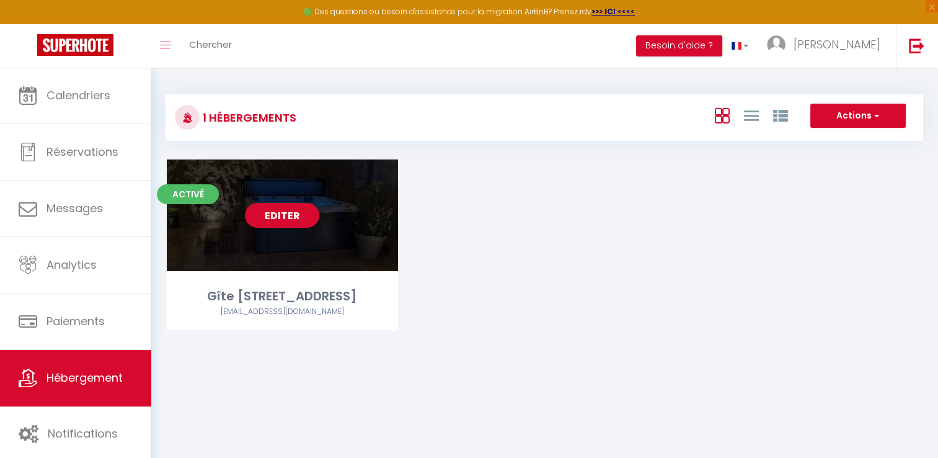
click at [272, 209] on link "Editer" at bounding box center [282, 215] width 74 height 25
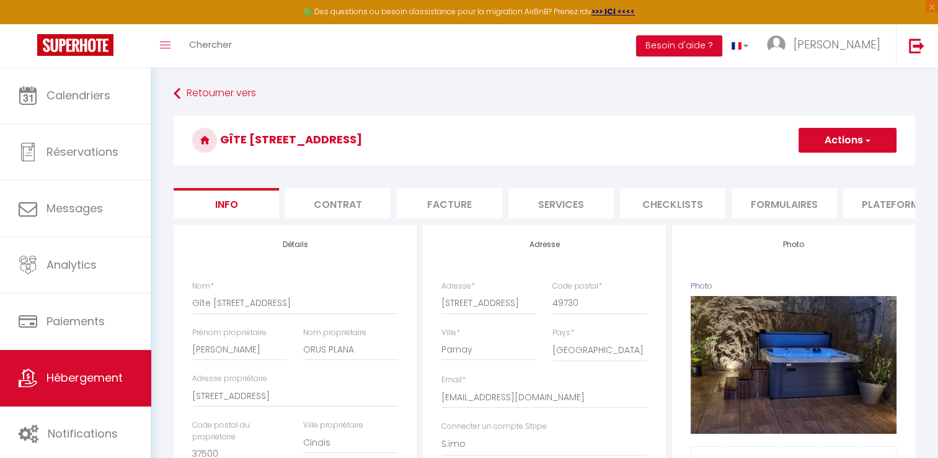
scroll to position [0, 375]
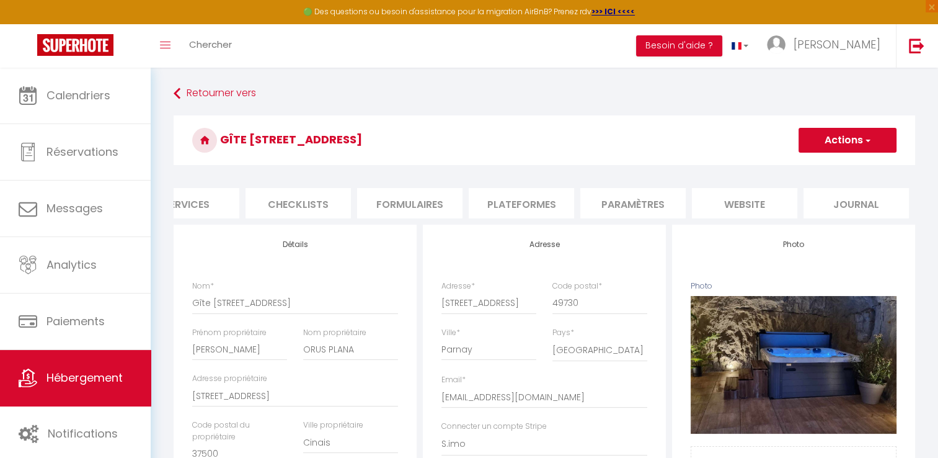
click at [733, 200] on li "website" at bounding box center [744, 203] width 105 height 30
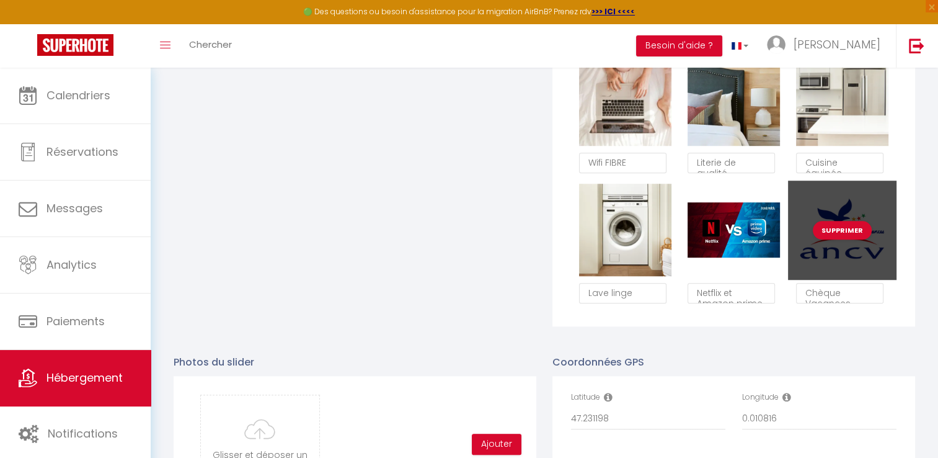
scroll to position [900, 0]
click at [837, 239] on button "Supprimer" at bounding box center [842, 229] width 59 height 19
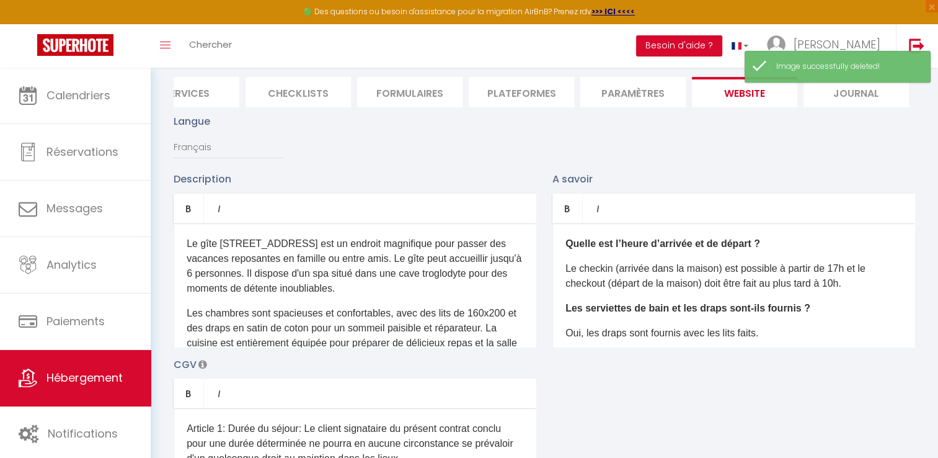
scroll to position [0, 0]
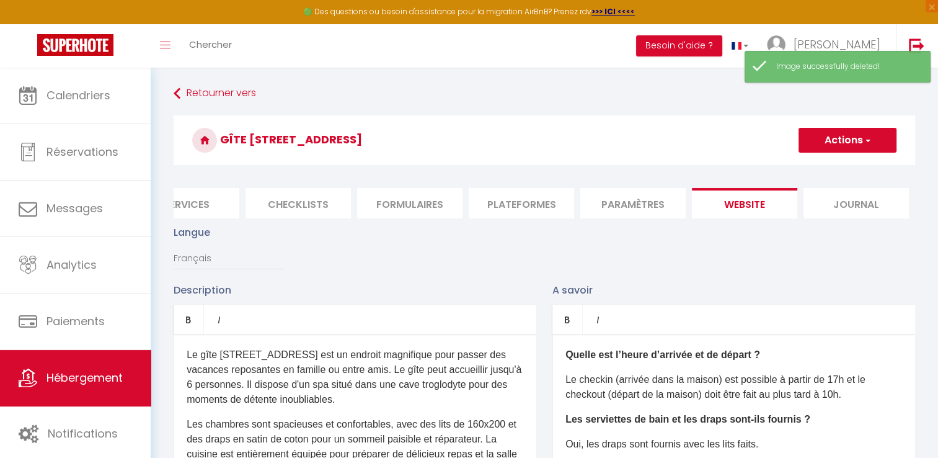
click at [870, 140] on span "button" at bounding box center [867, 140] width 8 height 12
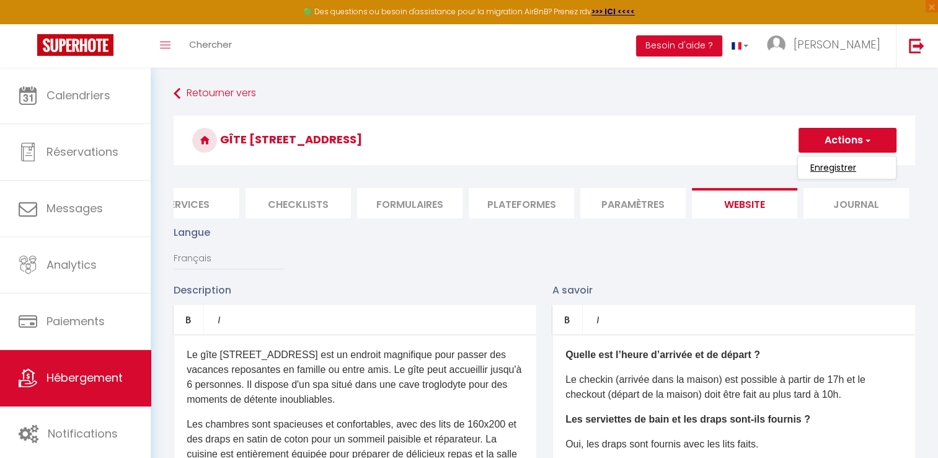
click at [814, 165] on input "Enregistrer" at bounding box center [834, 167] width 46 height 12
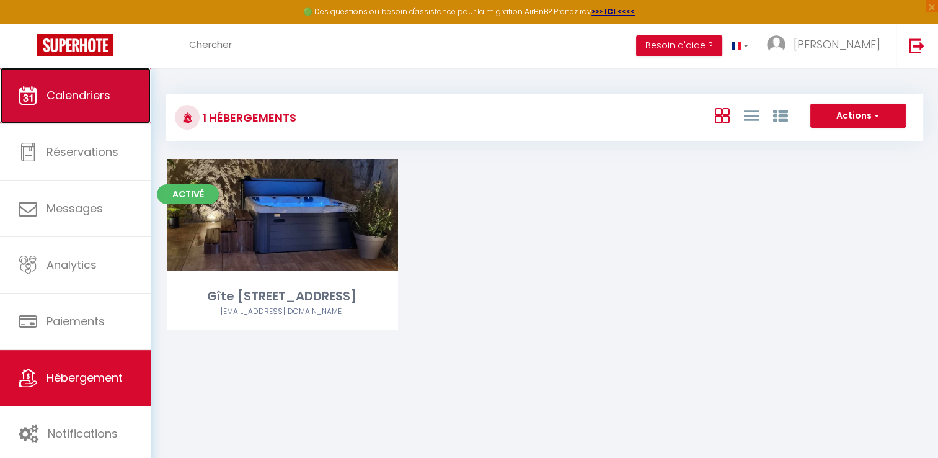
click at [47, 92] on span "Calendriers" at bounding box center [79, 95] width 64 height 16
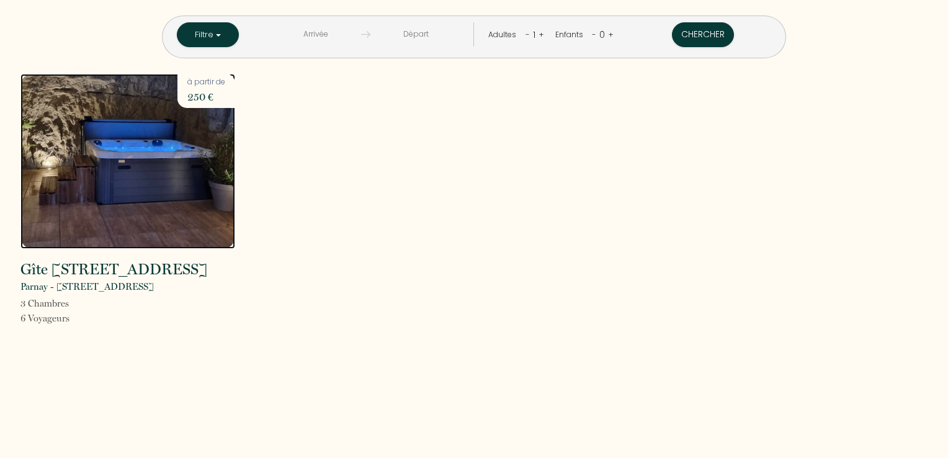
click at [168, 167] on img at bounding box center [127, 161] width 215 height 175
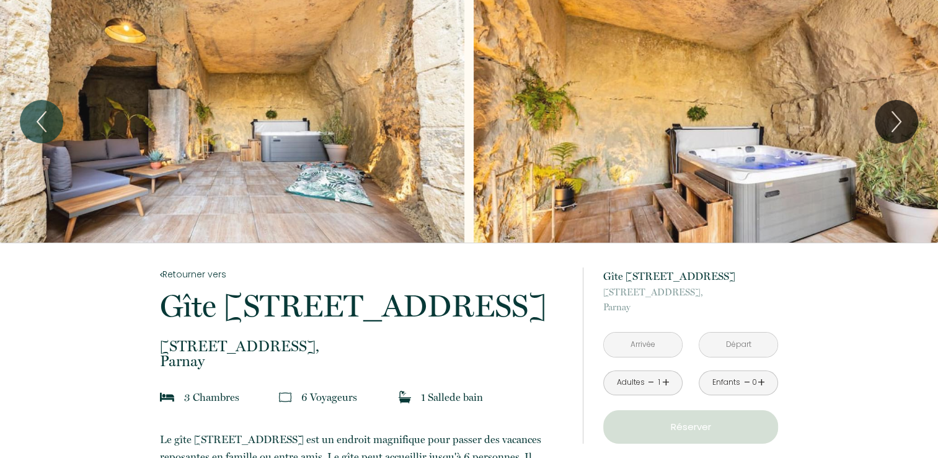
click at [641, 345] on input "text" at bounding box center [643, 344] width 78 height 24
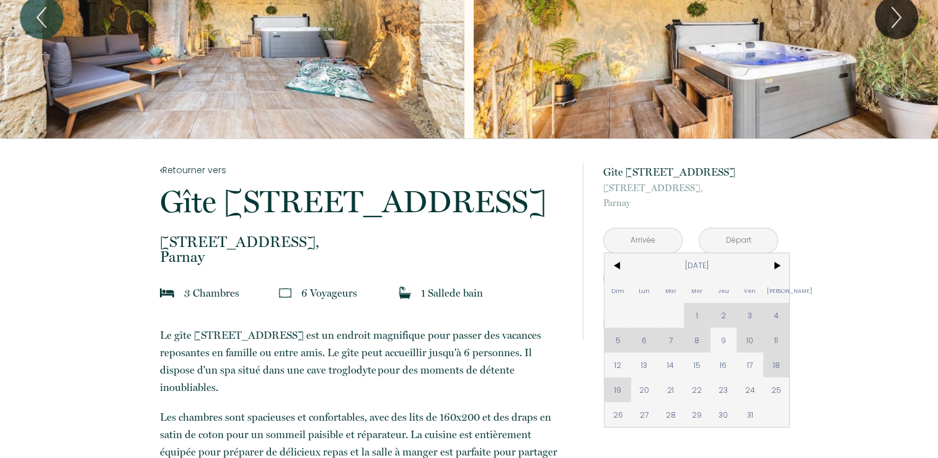
scroll to position [135, 0]
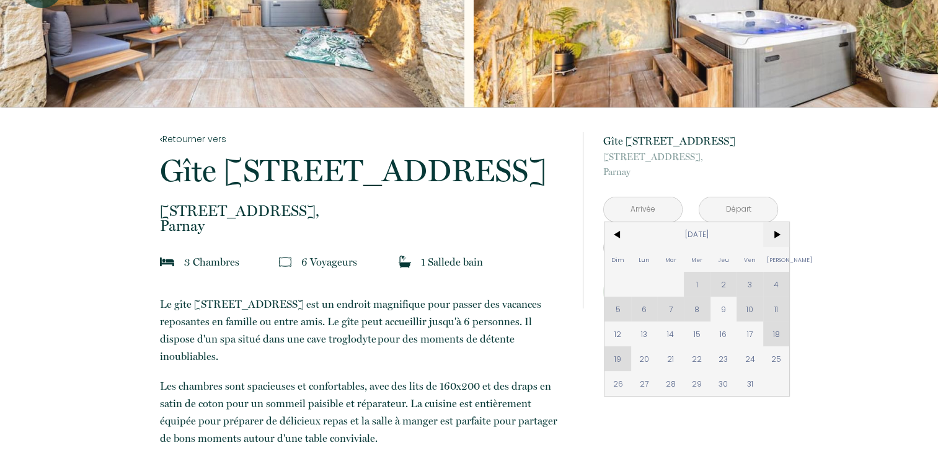
click at [778, 233] on span ">" at bounding box center [776, 234] width 27 height 25
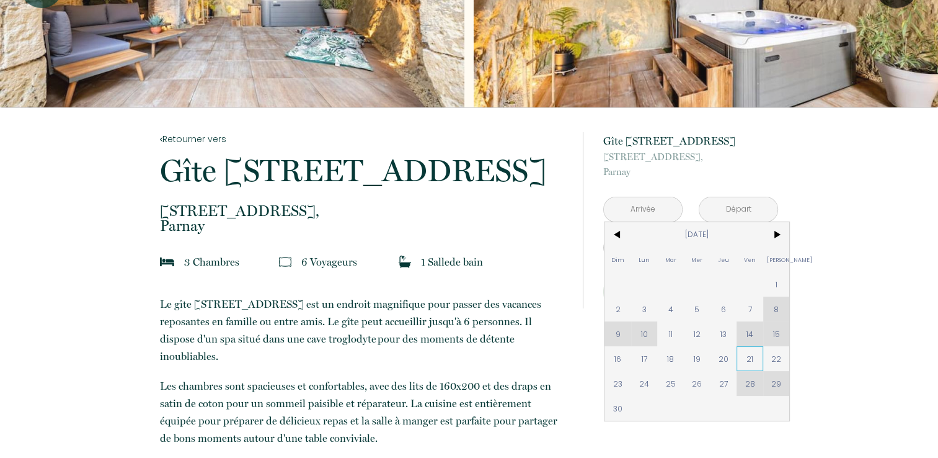
click at [741, 355] on span "21" at bounding box center [750, 358] width 27 height 25
type input "Ven 21 Nov 2025"
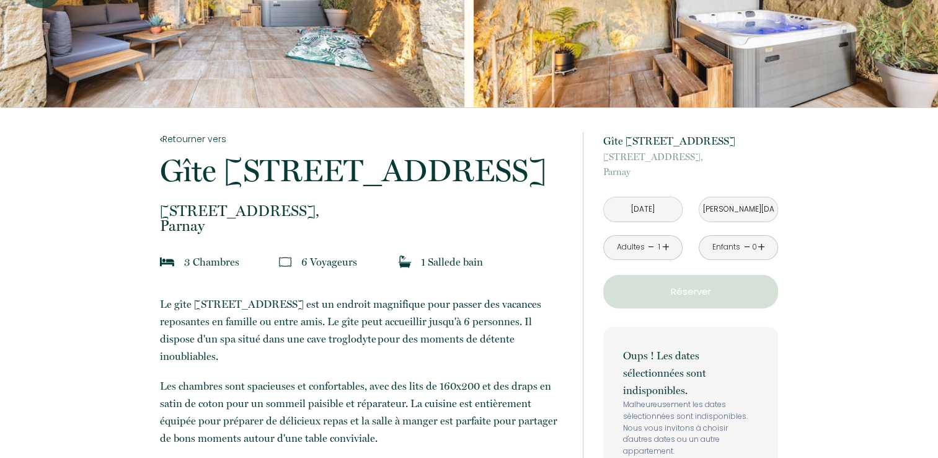
click at [728, 211] on input "Sam 22 Nov 2025" at bounding box center [739, 209] width 78 height 24
click at [729, 210] on input "Sam 22 Nov 2025" at bounding box center [739, 209] width 78 height 24
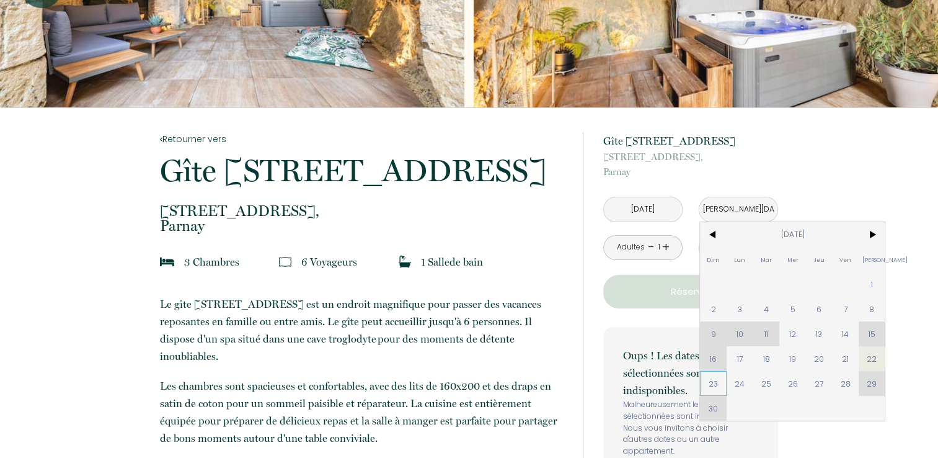
click at [711, 389] on span "23" at bounding box center [713, 383] width 27 height 25
type input "Dim 23 Nov 2025"
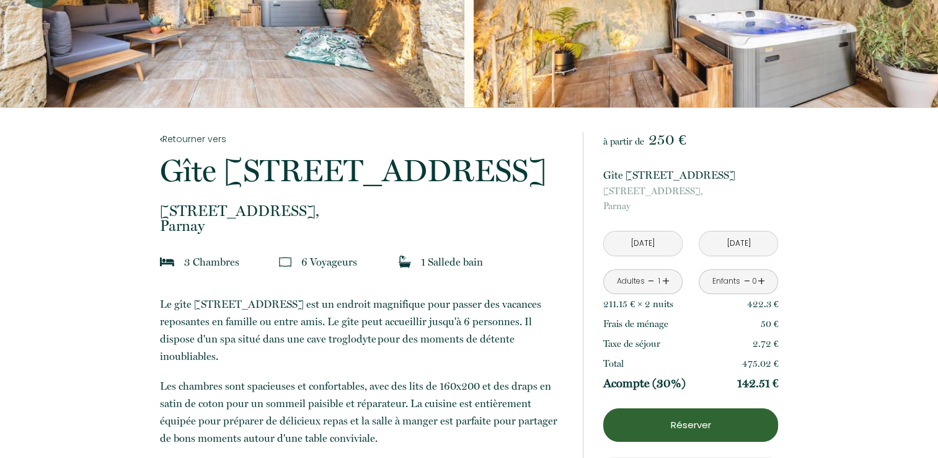
click at [666, 283] on link "+" at bounding box center [665, 281] width 7 height 19
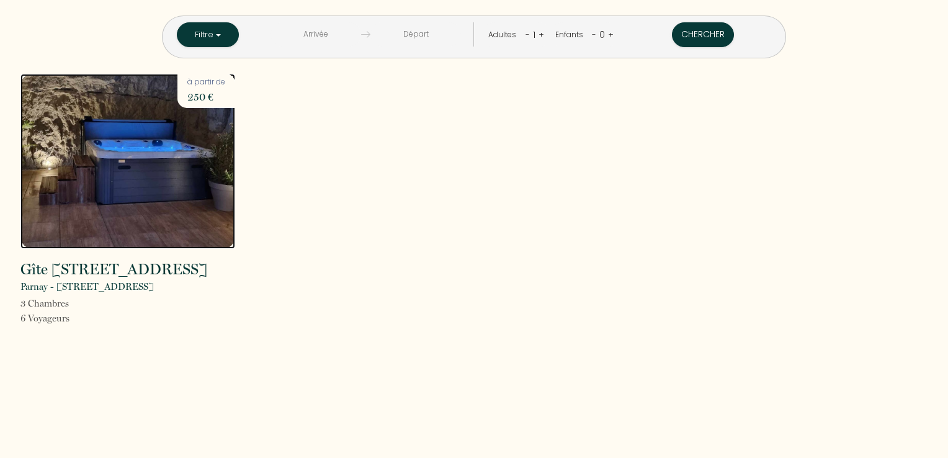
click at [92, 177] on img at bounding box center [127, 161] width 215 height 175
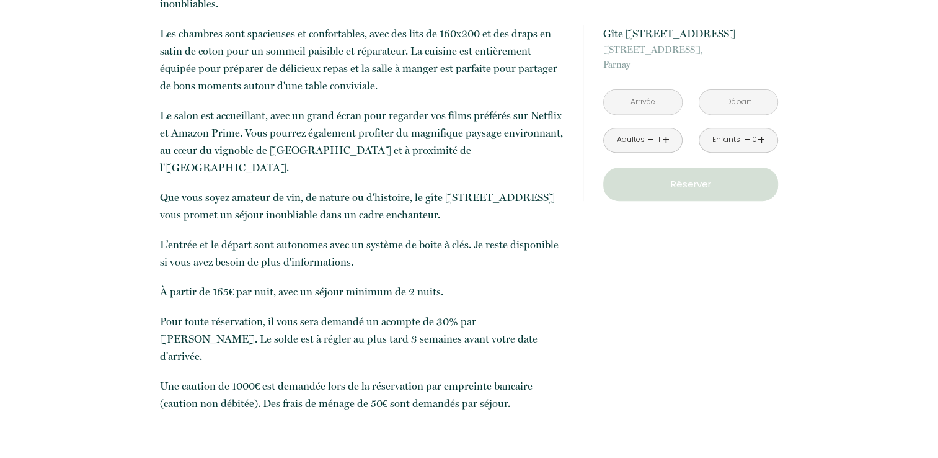
scroll to position [494, 0]
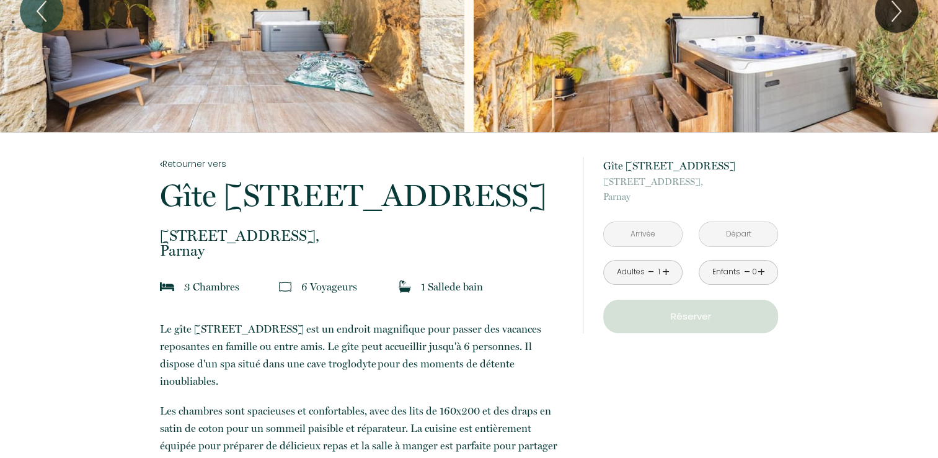
scroll to position [118, 0]
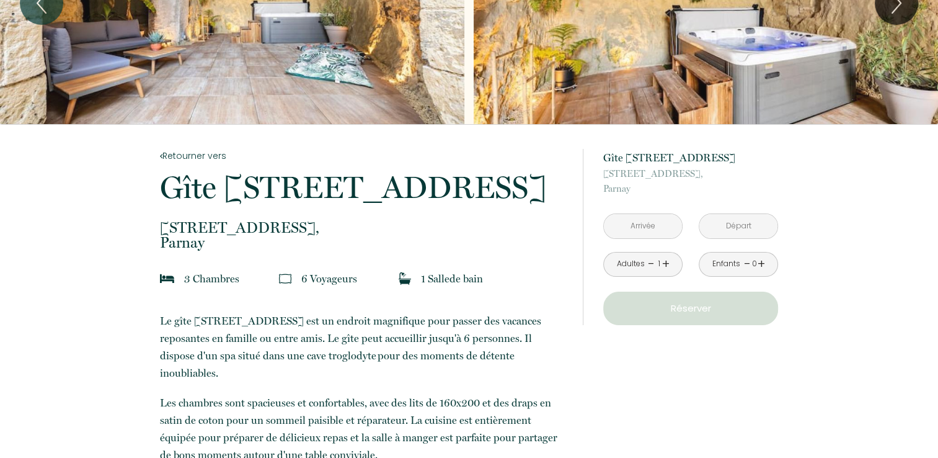
click at [642, 229] on input "text" at bounding box center [643, 226] width 78 height 24
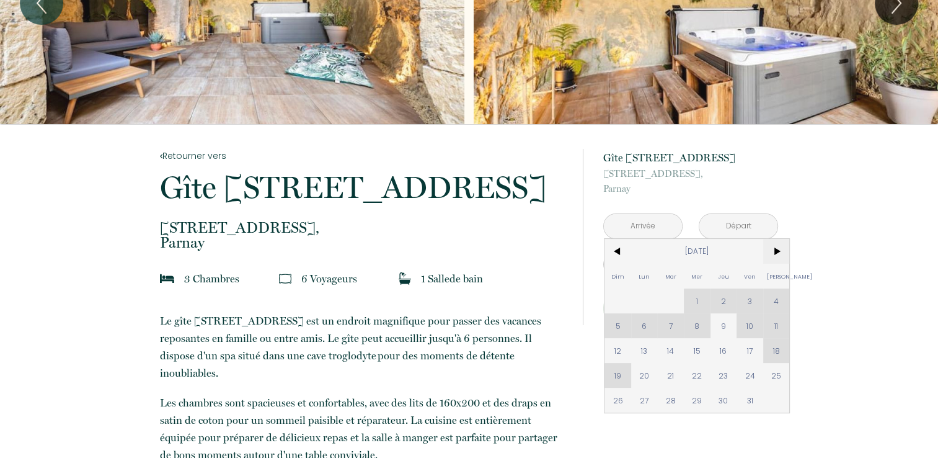
click at [777, 251] on span ">" at bounding box center [776, 251] width 27 height 25
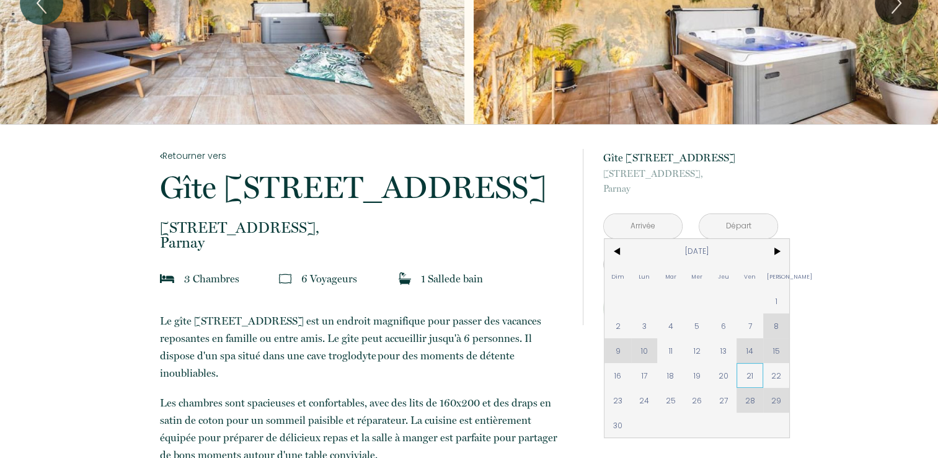
click at [749, 375] on span "21" at bounding box center [750, 375] width 27 height 25
type input "Ven 21 Nov 2025"
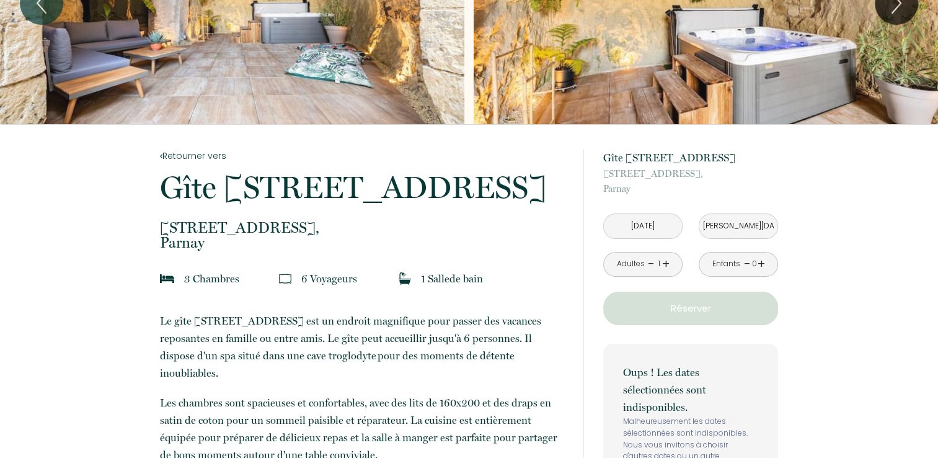
click at [734, 228] on input "Sam 22 Nov 2025" at bounding box center [739, 226] width 78 height 24
click at [735, 226] on input "Sam 22 Nov 2025" at bounding box center [739, 226] width 78 height 24
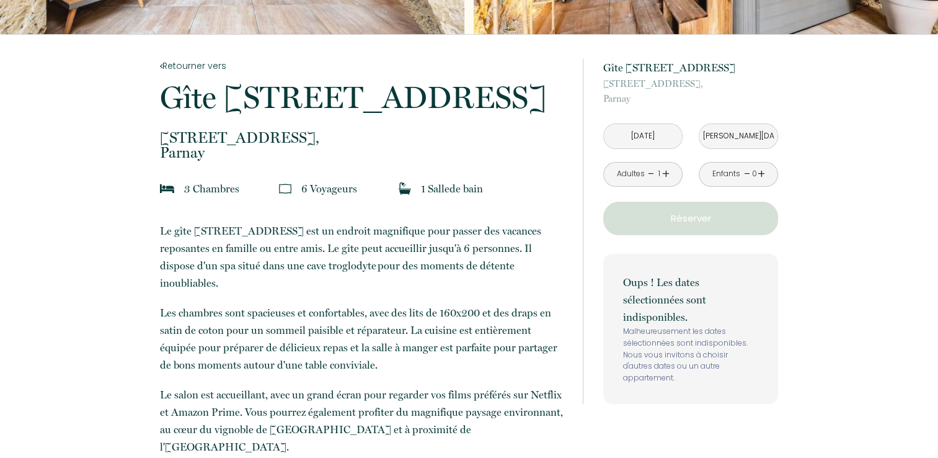
scroll to position [208, 0]
click at [722, 136] on input "Sam 22 Nov 2025" at bounding box center [739, 137] width 78 height 24
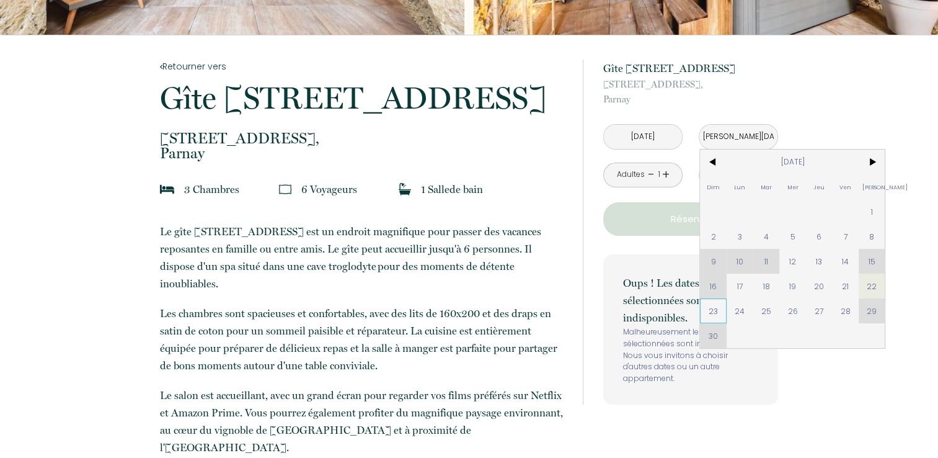
click at [710, 313] on span "23" at bounding box center [713, 310] width 27 height 25
type input "Dim 23 Nov 2025"
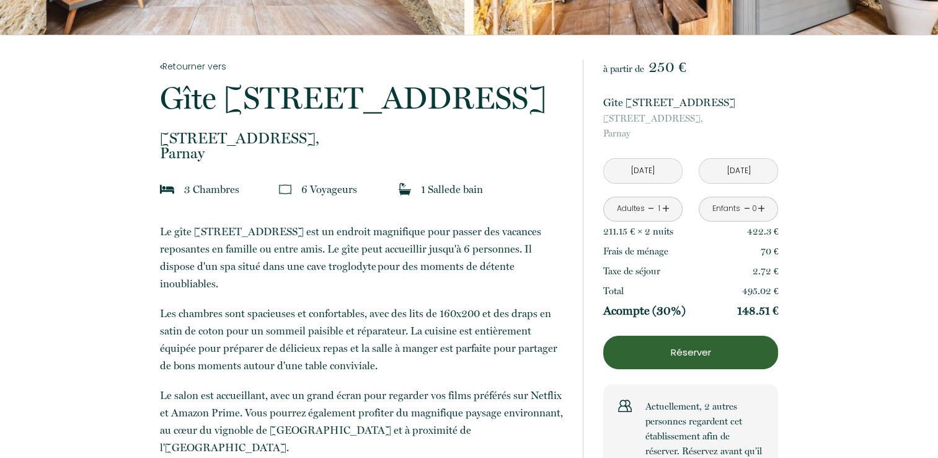
click at [666, 208] on link "+" at bounding box center [665, 208] width 7 height 19
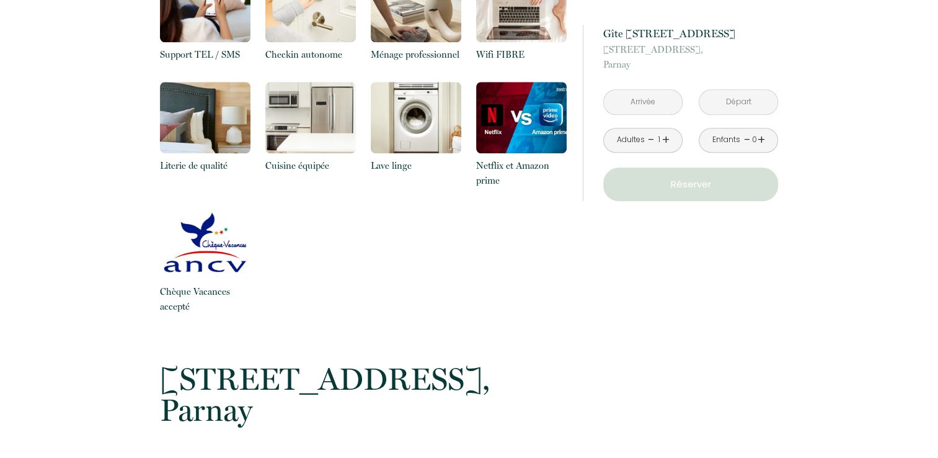
scroll to position [1039, 0]
